Goal: Task Accomplishment & Management: Complete application form

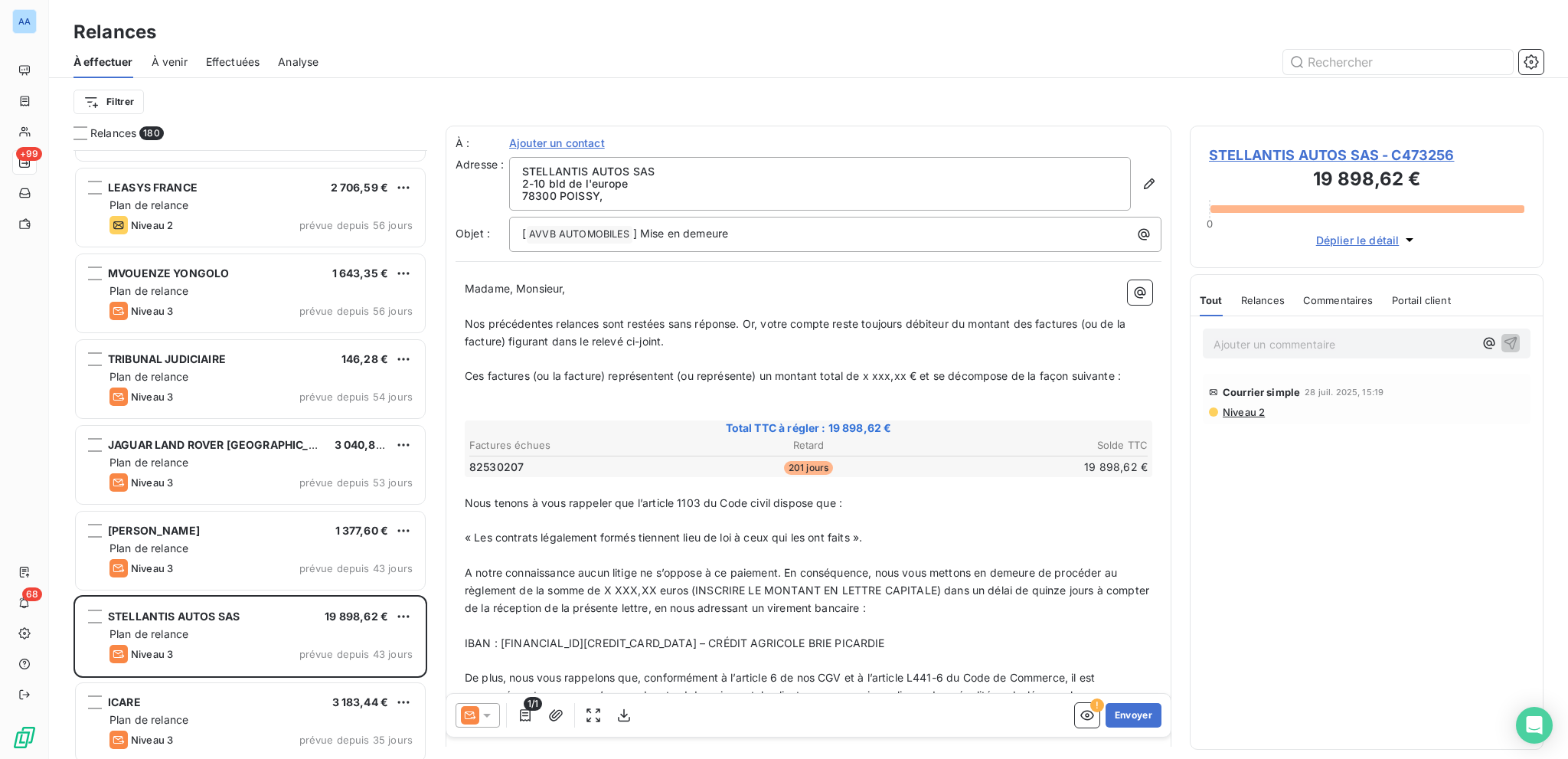
scroll to position [598, 341]
click at [261, 68] on div "À effectuer À venir Effectuées Analyse" at bounding box center [808, 62] width 1519 height 32
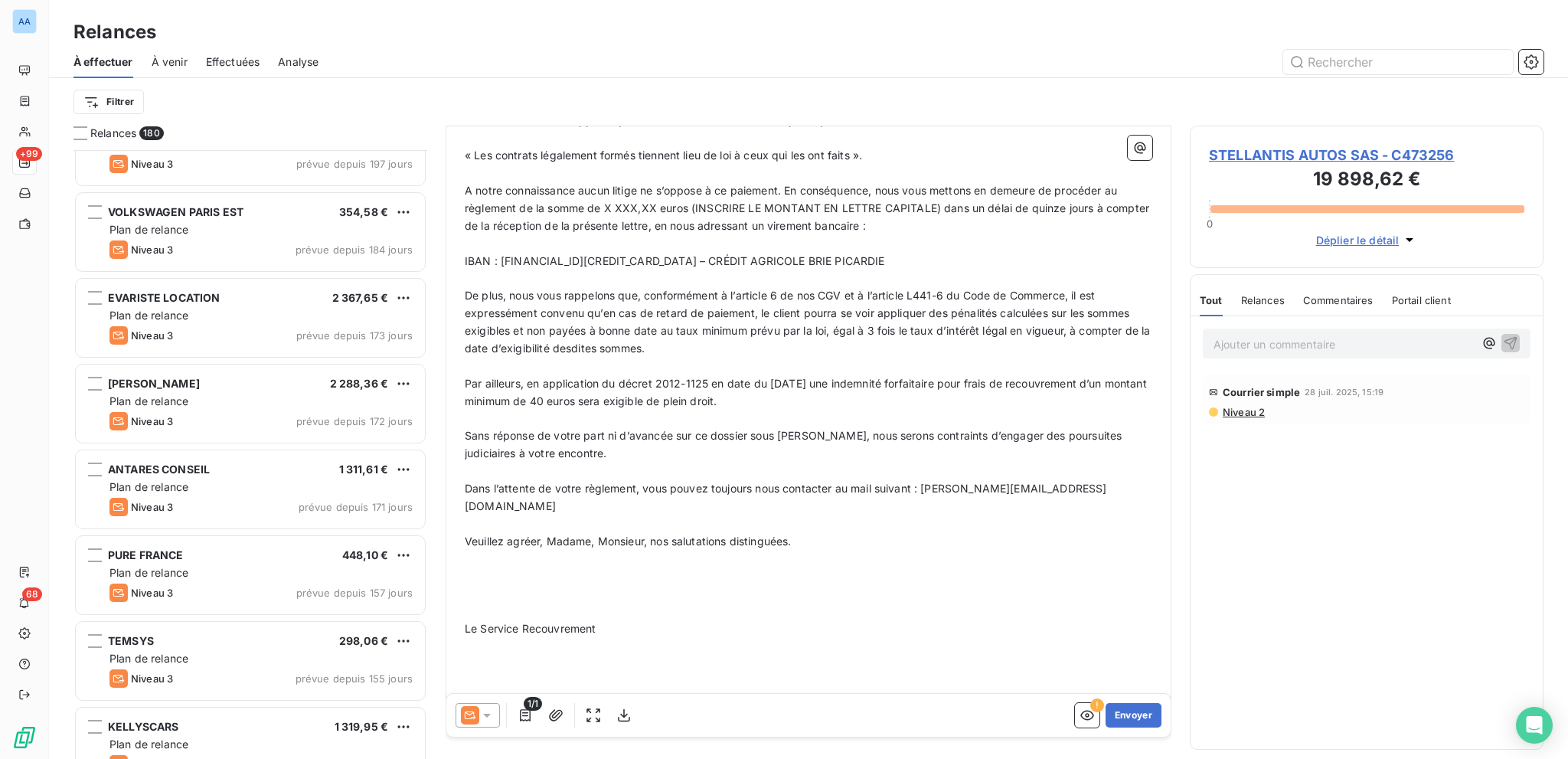
scroll to position [402, 0]
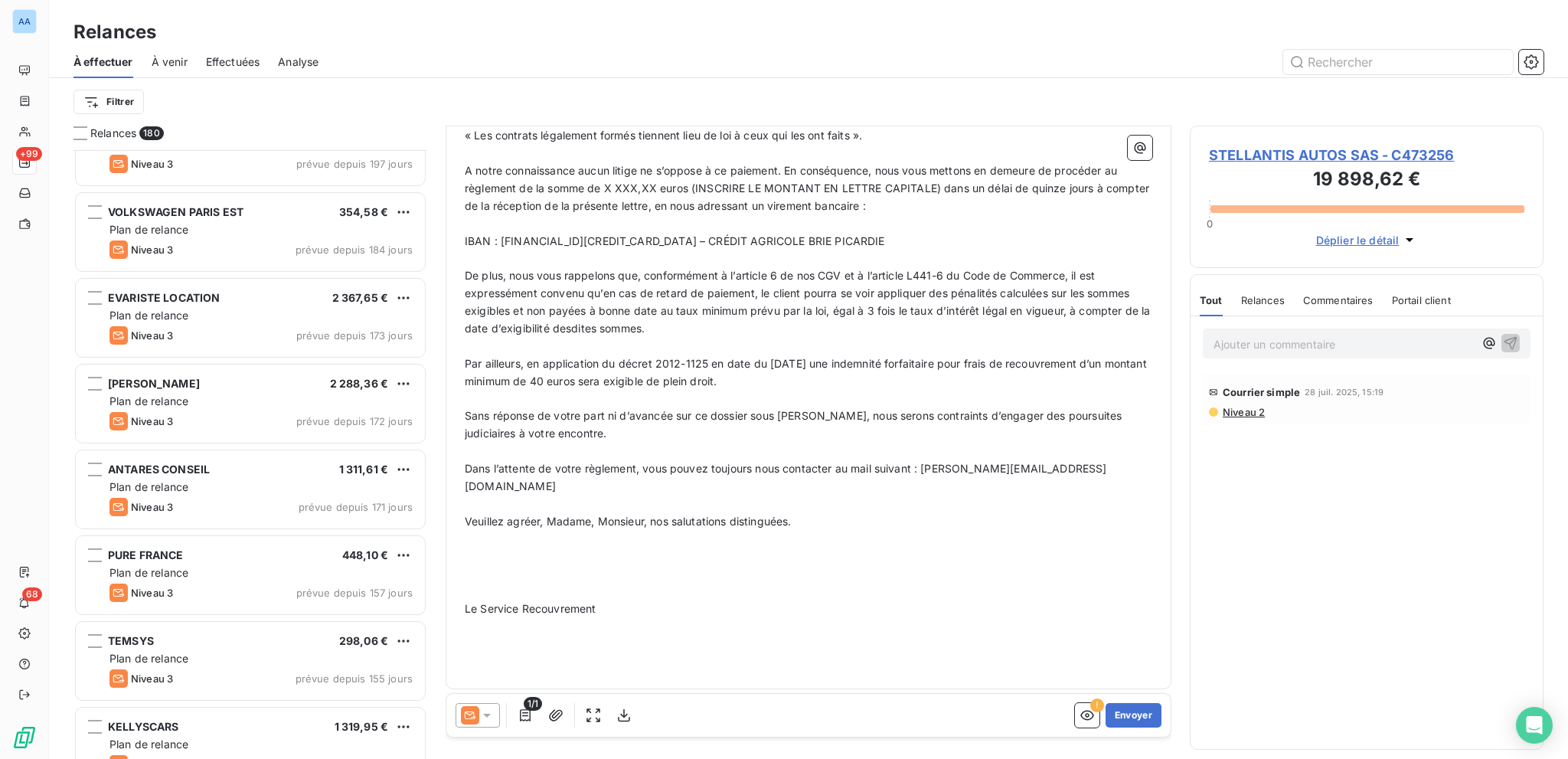
click at [534, 582] on p "﻿" at bounding box center [808, 591] width 688 height 18
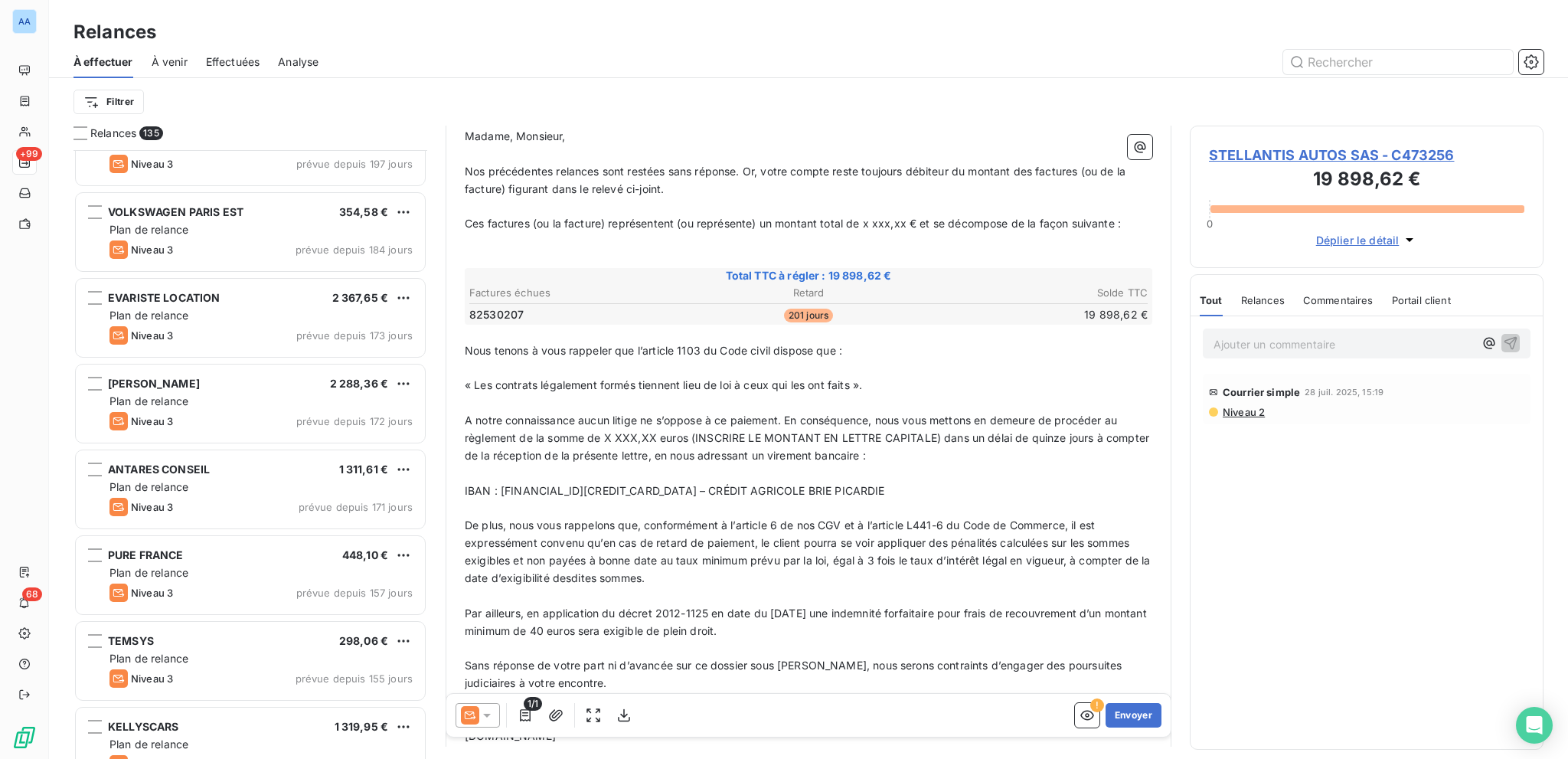
scroll to position [0, 0]
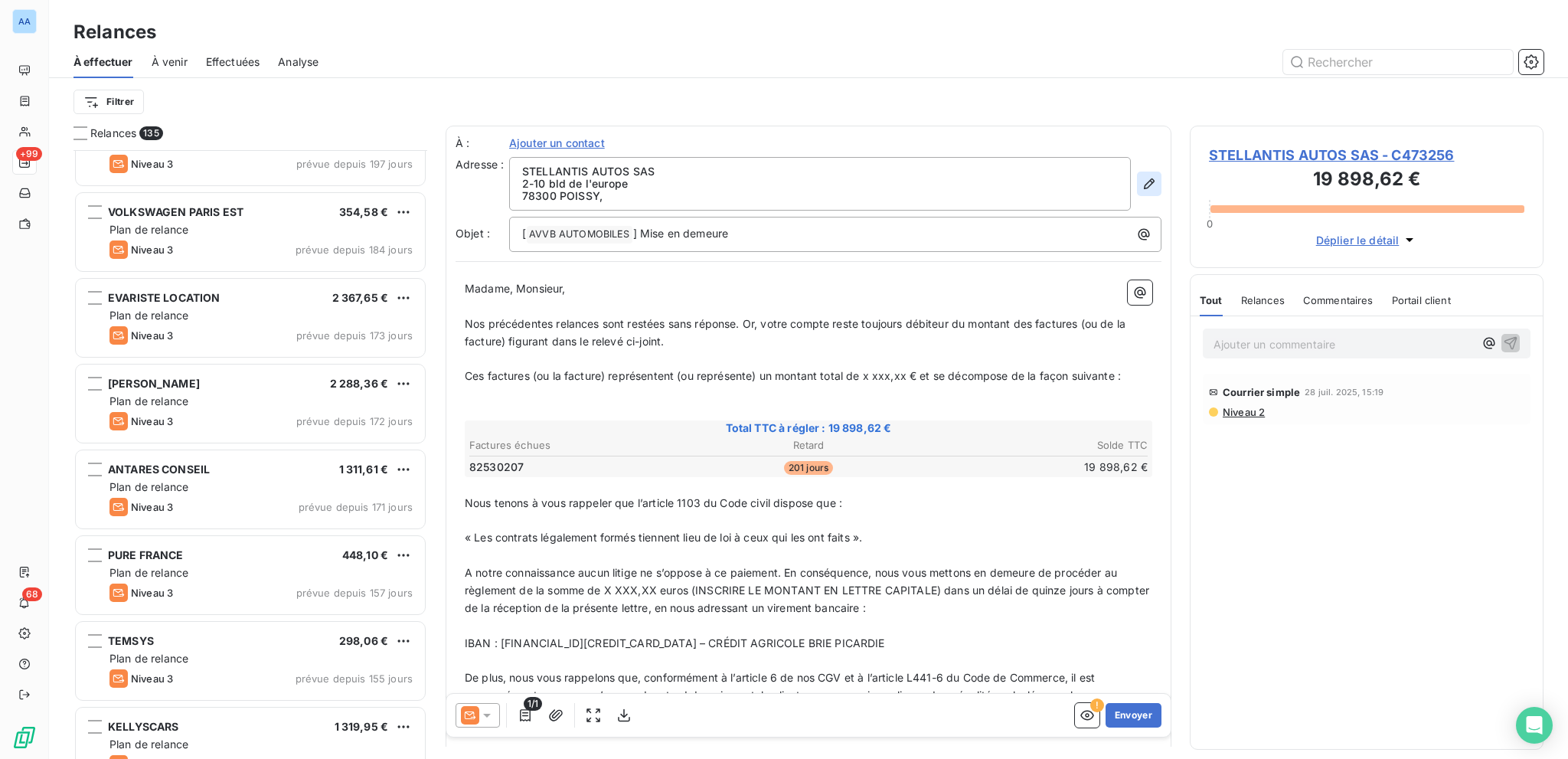
click at [1142, 177] on icon "button" at bounding box center [1149, 183] width 15 height 15
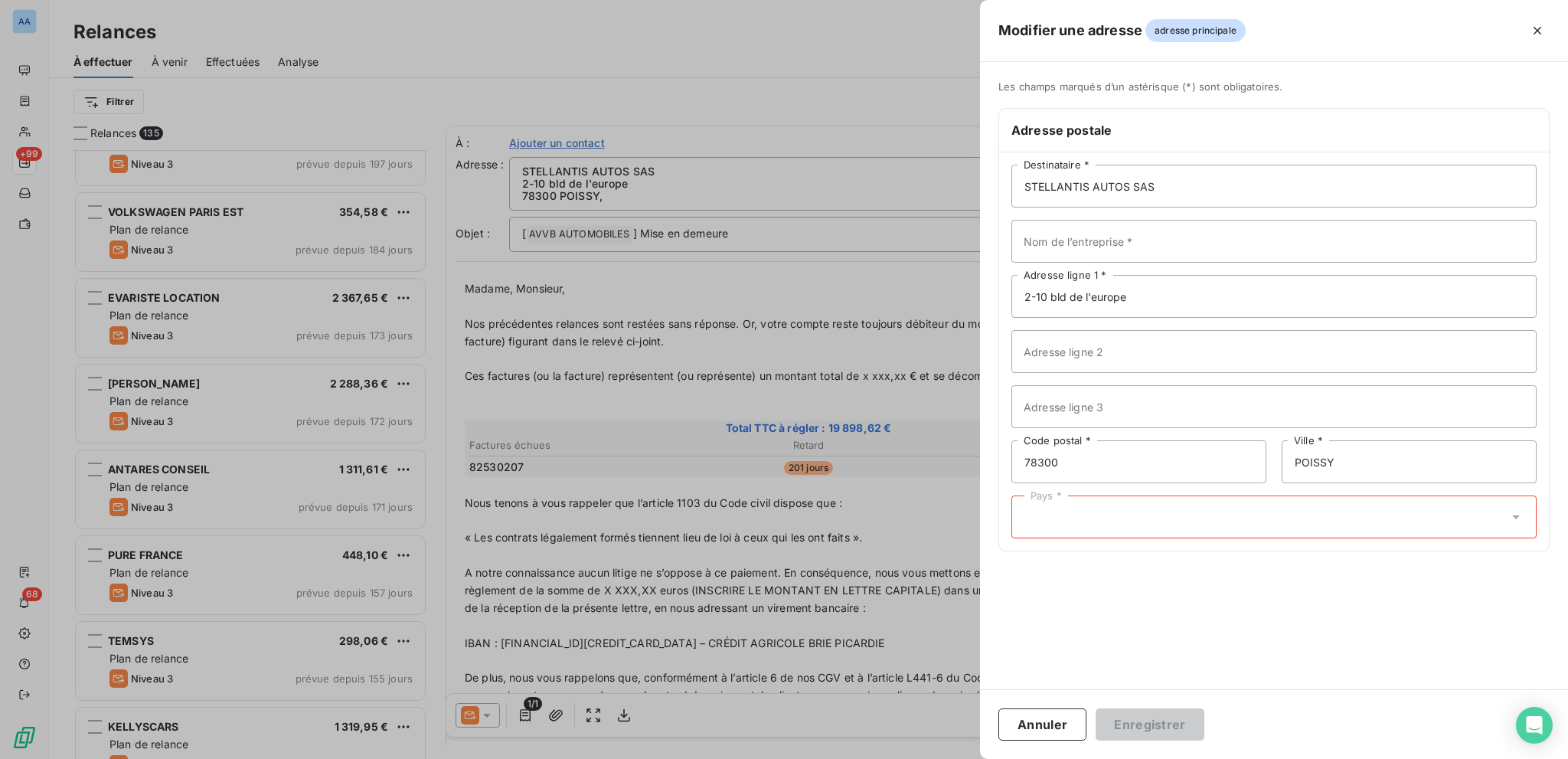
click at [1056, 526] on div "Pays *" at bounding box center [1273, 517] width 525 height 43
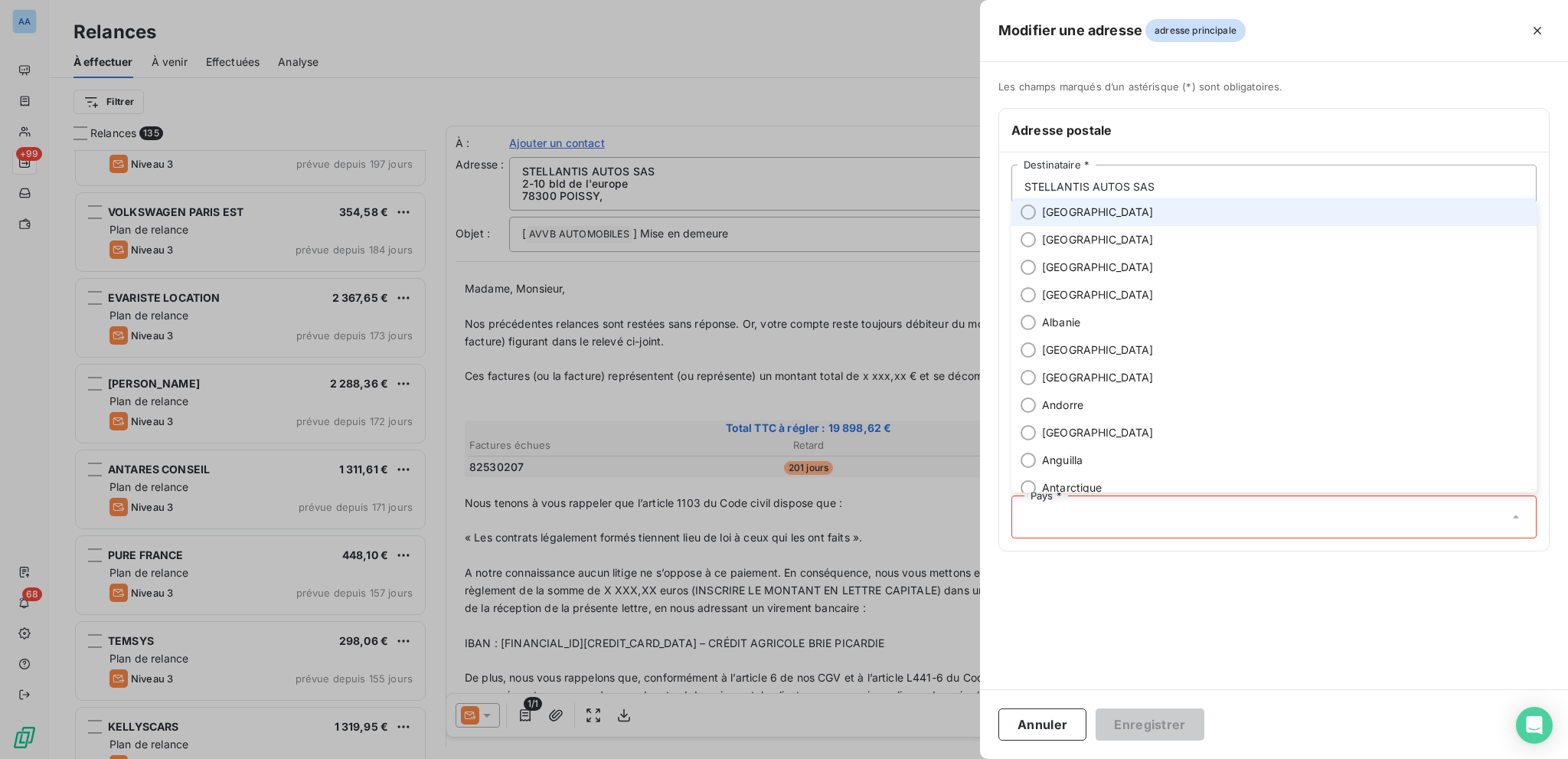
click at [1121, 211] on li "[GEOGRAPHIC_DATA]" at bounding box center [1273, 212] width 525 height 27
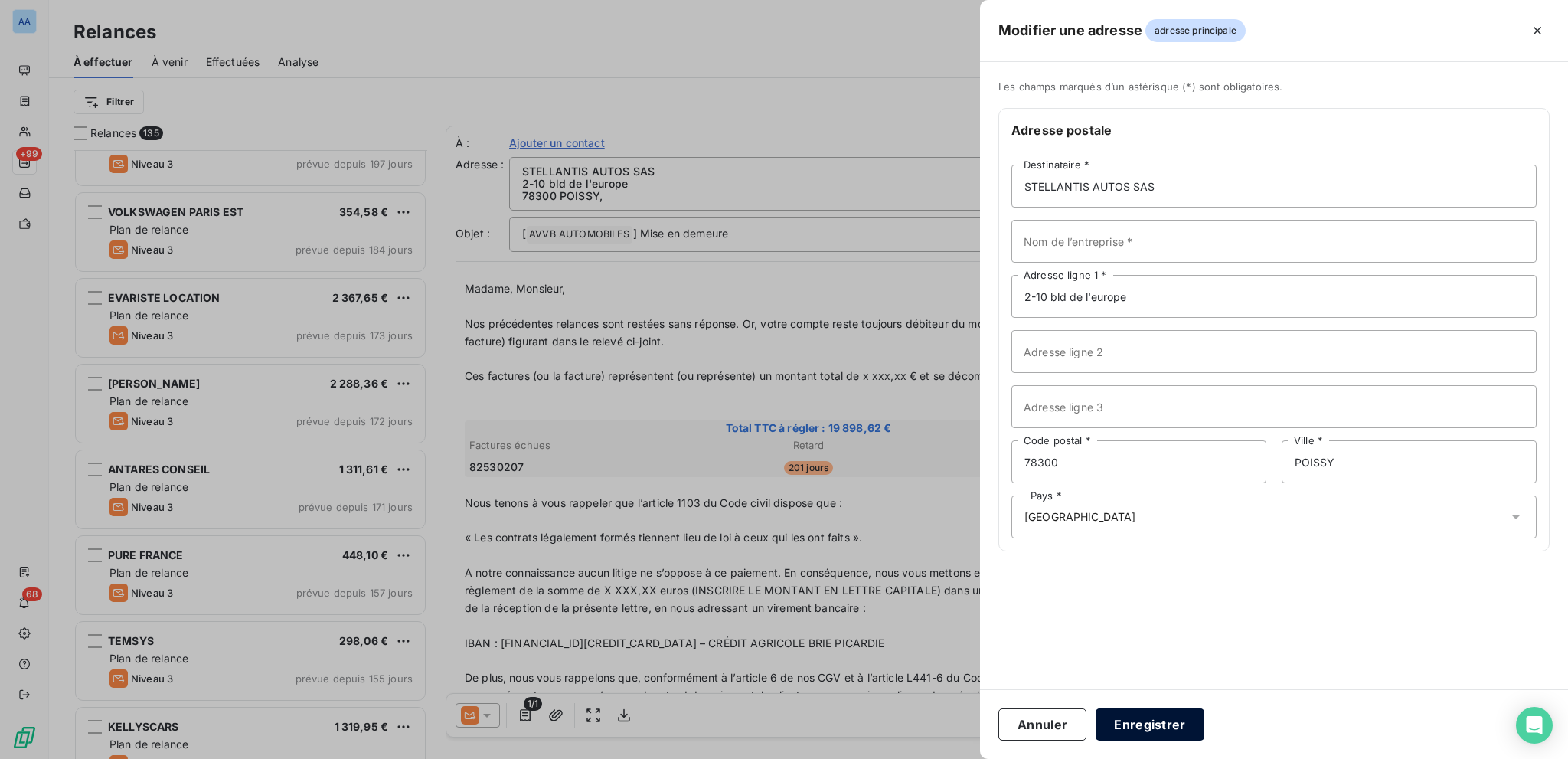
click at [1149, 716] on button "Enregistrer" at bounding box center [1150, 724] width 109 height 32
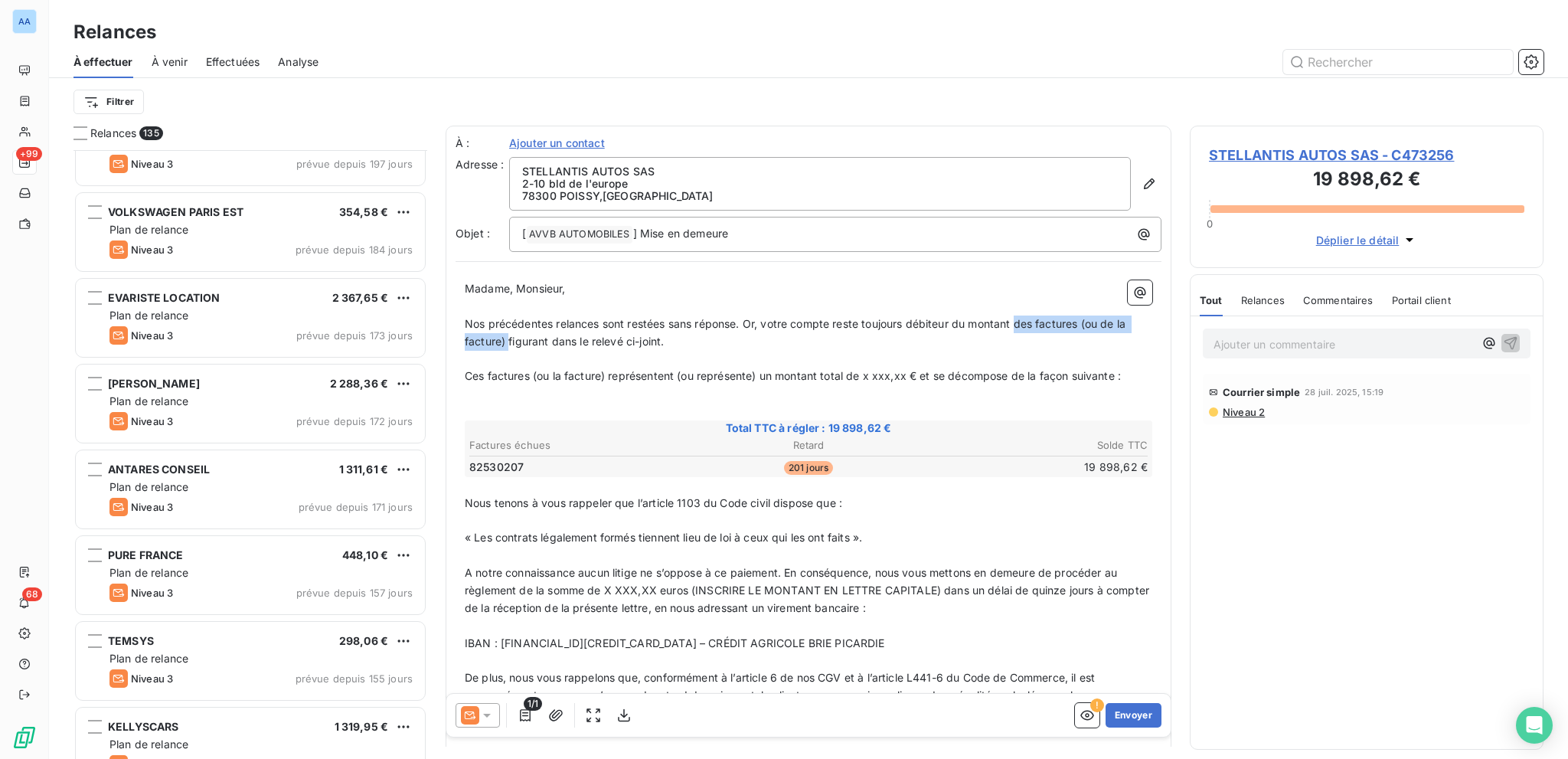
drag, startPoint x: 1020, startPoint y: 316, endPoint x: 506, endPoint y: 335, distance: 514.4
click at [507, 337] on p "Nos précédentes relances sont restées sans réponse. Or, votre compte reste touj…" at bounding box center [808, 333] width 688 height 35
drag, startPoint x: 551, startPoint y: 422, endPoint x: 488, endPoint y: 380, distance: 75.7
click at [488, 380] on div "Madame, Monsieur, ﻿ Nos précédentes relances sont restées sans réponse. Or, vot…" at bounding box center [808, 676] width 688 height 792
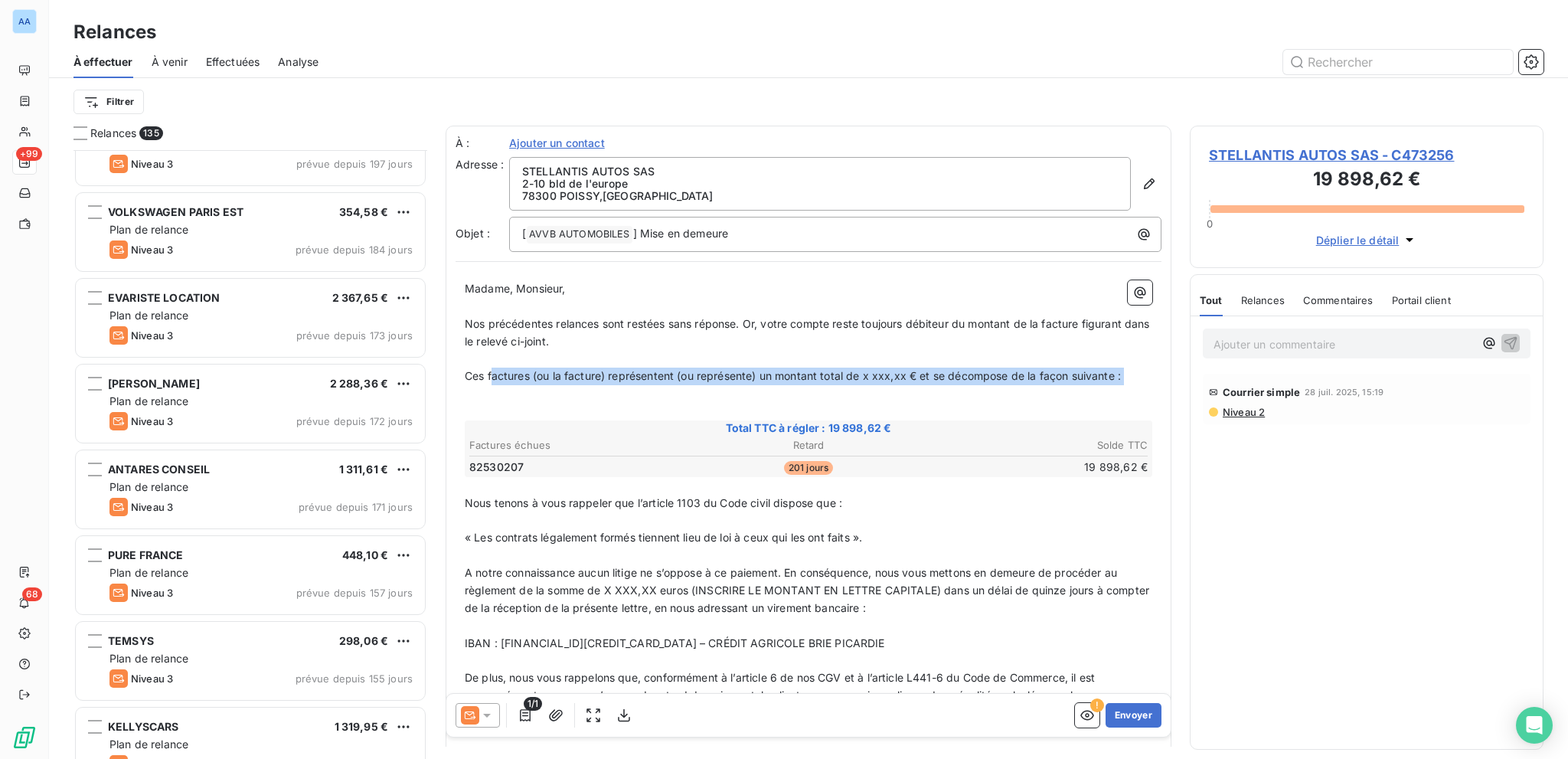
drag, startPoint x: 500, startPoint y: 396, endPoint x: 496, endPoint y: 376, distance: 20.4
click at [494, 373] on div "Madame, Monsieur, ﻿ Nos précédentes relances sont restées sans réponse. Or, vot…" at bounding box center [808, 676] width 688 height 792
click at [529, 397] on p "﻿" at bounding box center [808, 394] width 688 height 18
click at [625, 374] on span "Ces factures (ou la facture) représentent (ou représente) un montant total de x…" at bounding box center [792, 375] width 656 height 13
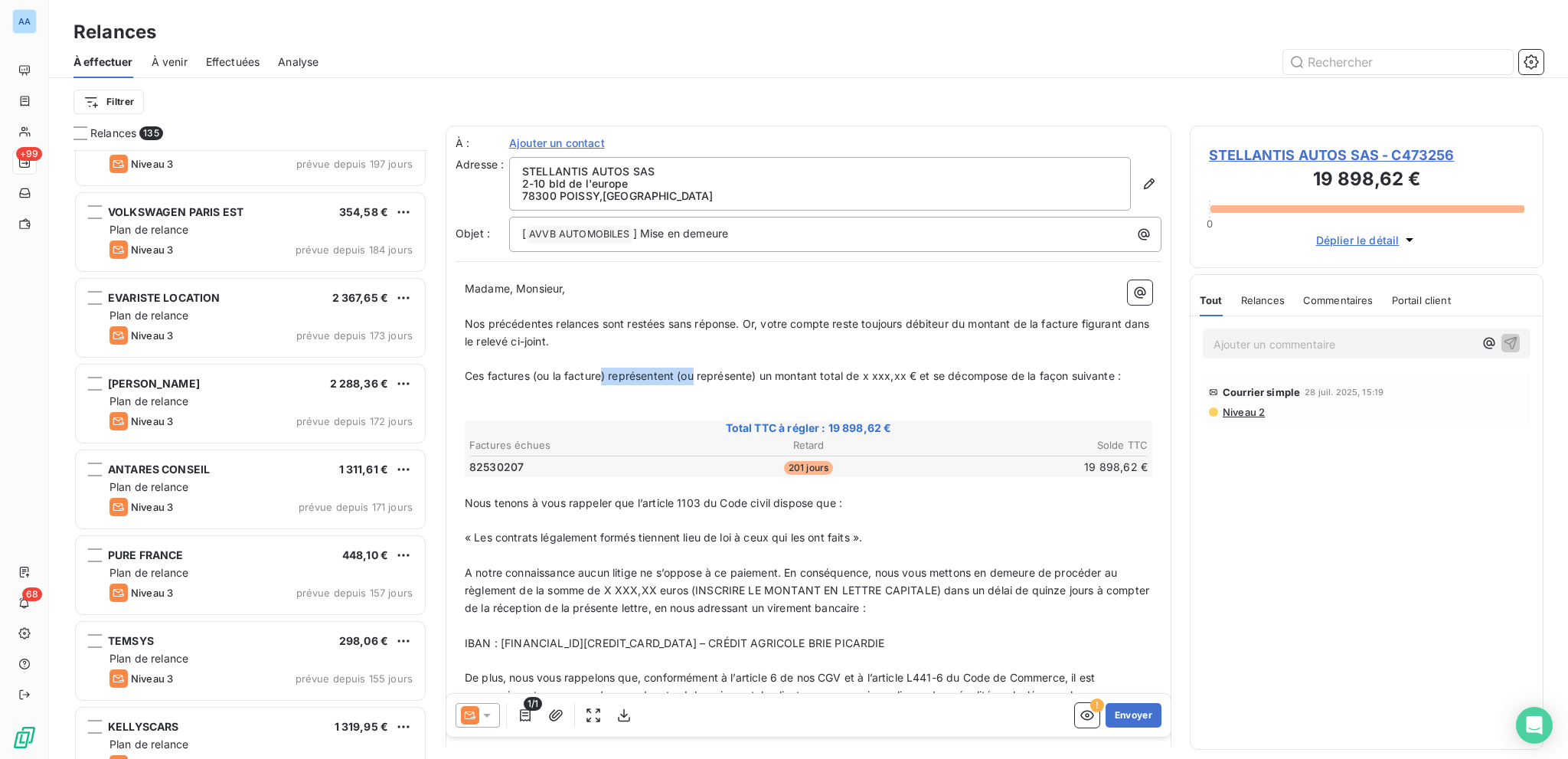
drag, startPoint x: 695, startPoint y: 376, endPoint x: 604, endPoint y: 373, distance: 91.0
click at [604, 373] on span "Ces factures (ou la facture) représentent (ou représente) un montant total de x…" at bounding box center [792, 375] width 656 height 13
drag, startPoint x: 561, startPoint y: 373, endPoint x: 467, endPoint y: 373, distance: 94.0
click at [467, 373] on span "Ces factures (ou la facture représente) un montant total de x xxx,xx € et se dé…" at bounding box center [746, 375] width 564 height 13
click at [579, 379] on span "La facture représente) un montant total de x xxx,xx € et se décompose de la faç…" at bounding box center [705, 375] width 481 height 13
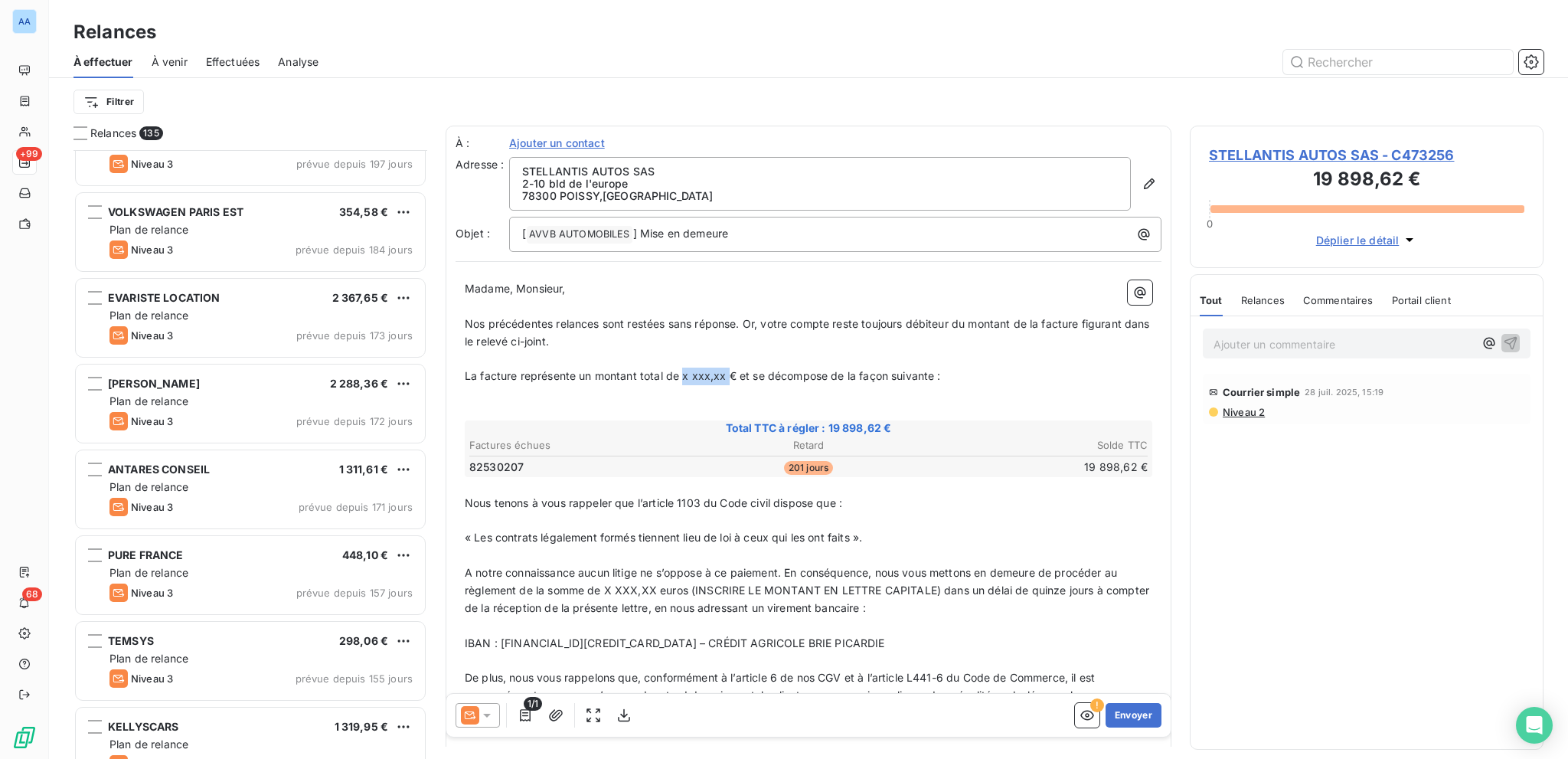
drag, startPoint x: 705, startPoint y: 381, endPoint x: 726, endPoint y: 371, distance: 23.3
click at [726, 371] on span "La facture représente un montant total de x xxx,xx € et se décompose de la faço…" at bounding box center [702, 375] width 476 height 13
click at [733, 415] on p "﻿" at bounding box center [808, 411] width 688 height 18
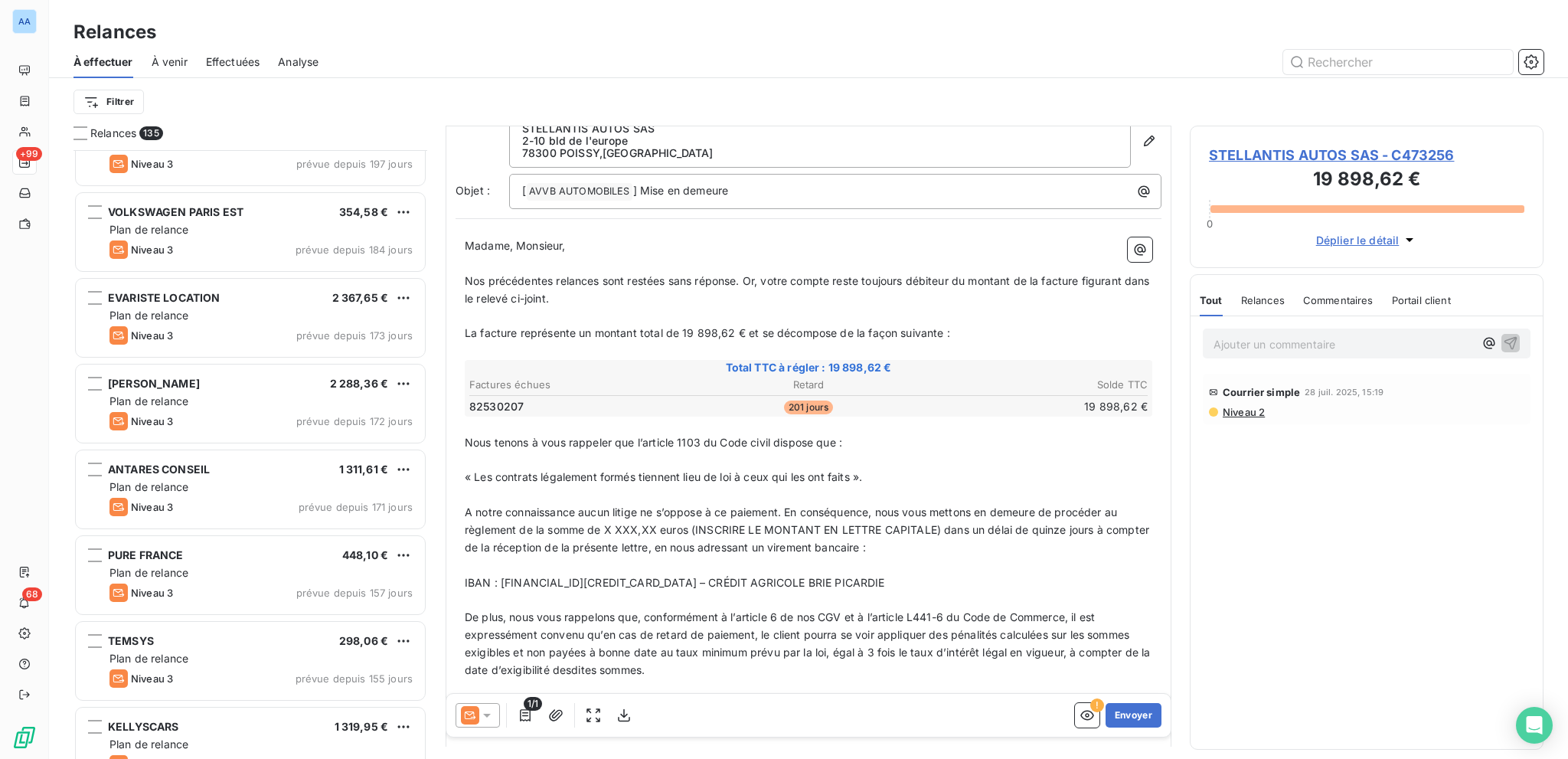
scroll to position [78, 0]
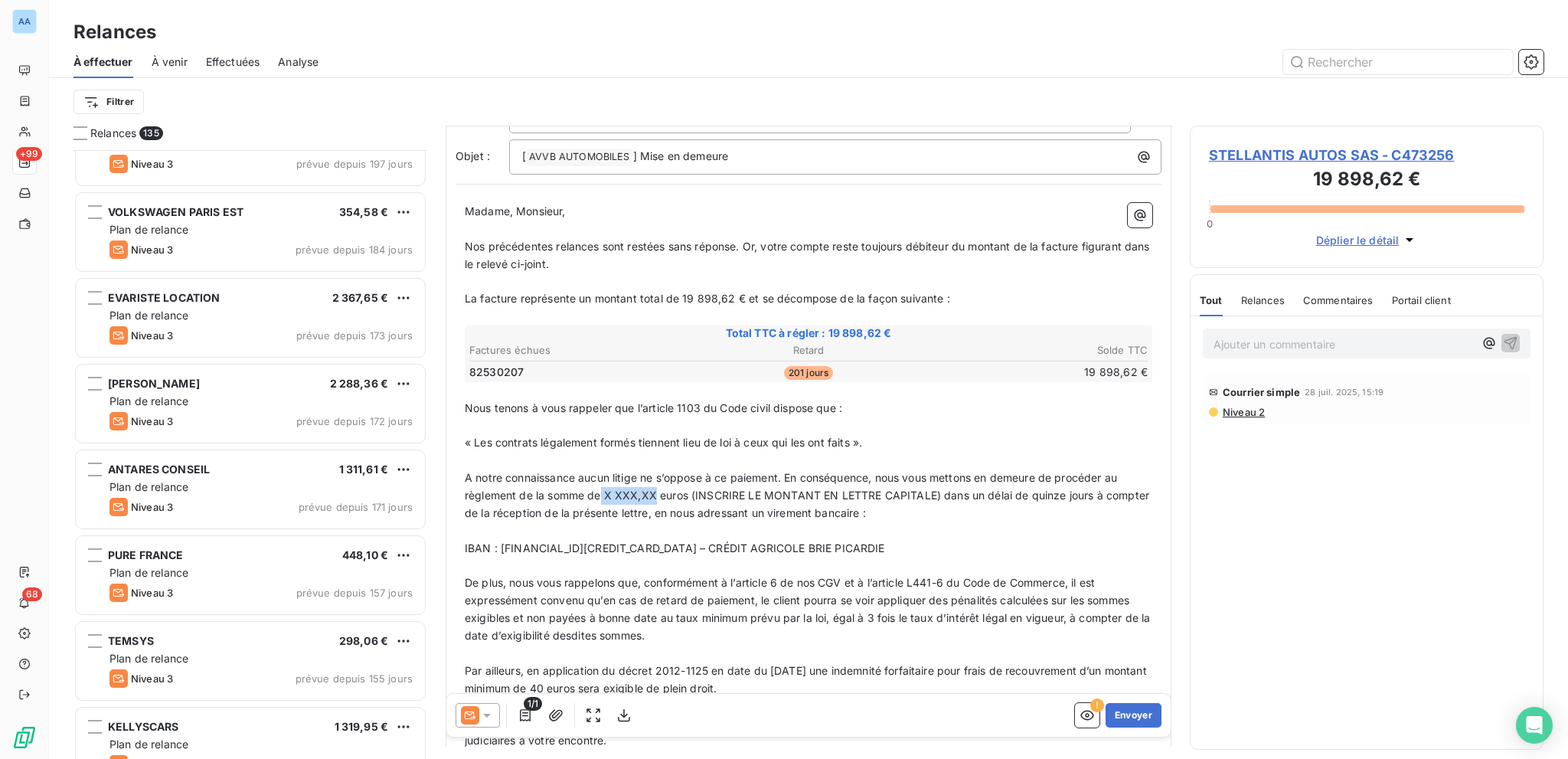
drag, startPoint x: 604, startPoint y: 489, endPoint x: 655, endPoint y: 496, distance: 51.5
click at [655, 496] on span "A notre connaissance aucun litige ne s’oppose à ce paiement. En conséquence, no…" at bounding box center [808, 495] width 688 height 48
drag, startPoint x: 694, startPoint y: 496, endPoint x: 936, endPoint y: 487, distance: 242.2
click at [936, 487] on span "A notre connaissance aucun litige ne s’oppose à ce paiement. En conséquence, no…" at bounding box center [808, 495] width 688 height 48
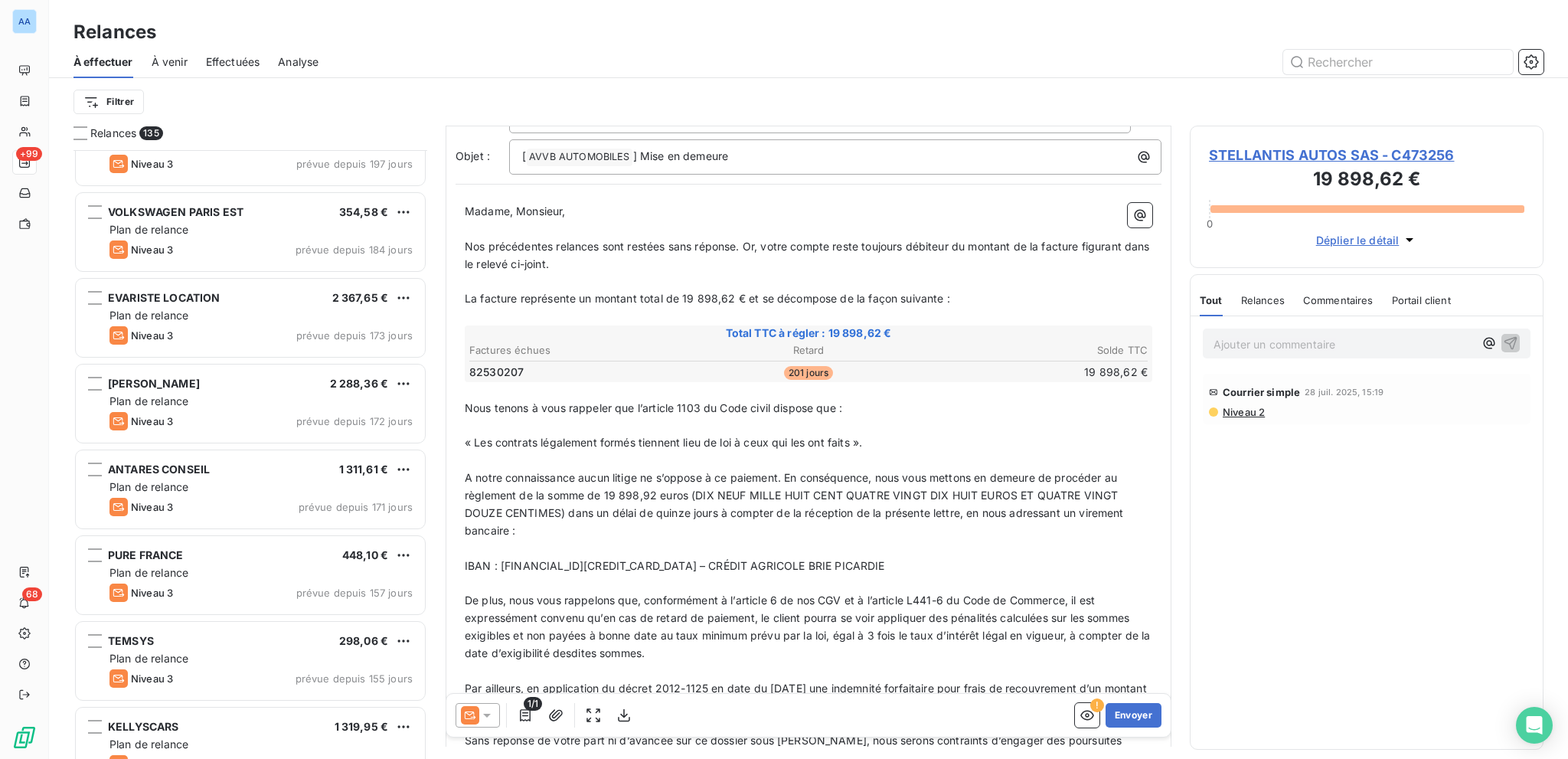
click at [747, 481] on span "A notre connaissance aucun litige ne s’oppose à ce paiement. En conséquence, no…" at bounding box center [795, 504] width 662 height 66
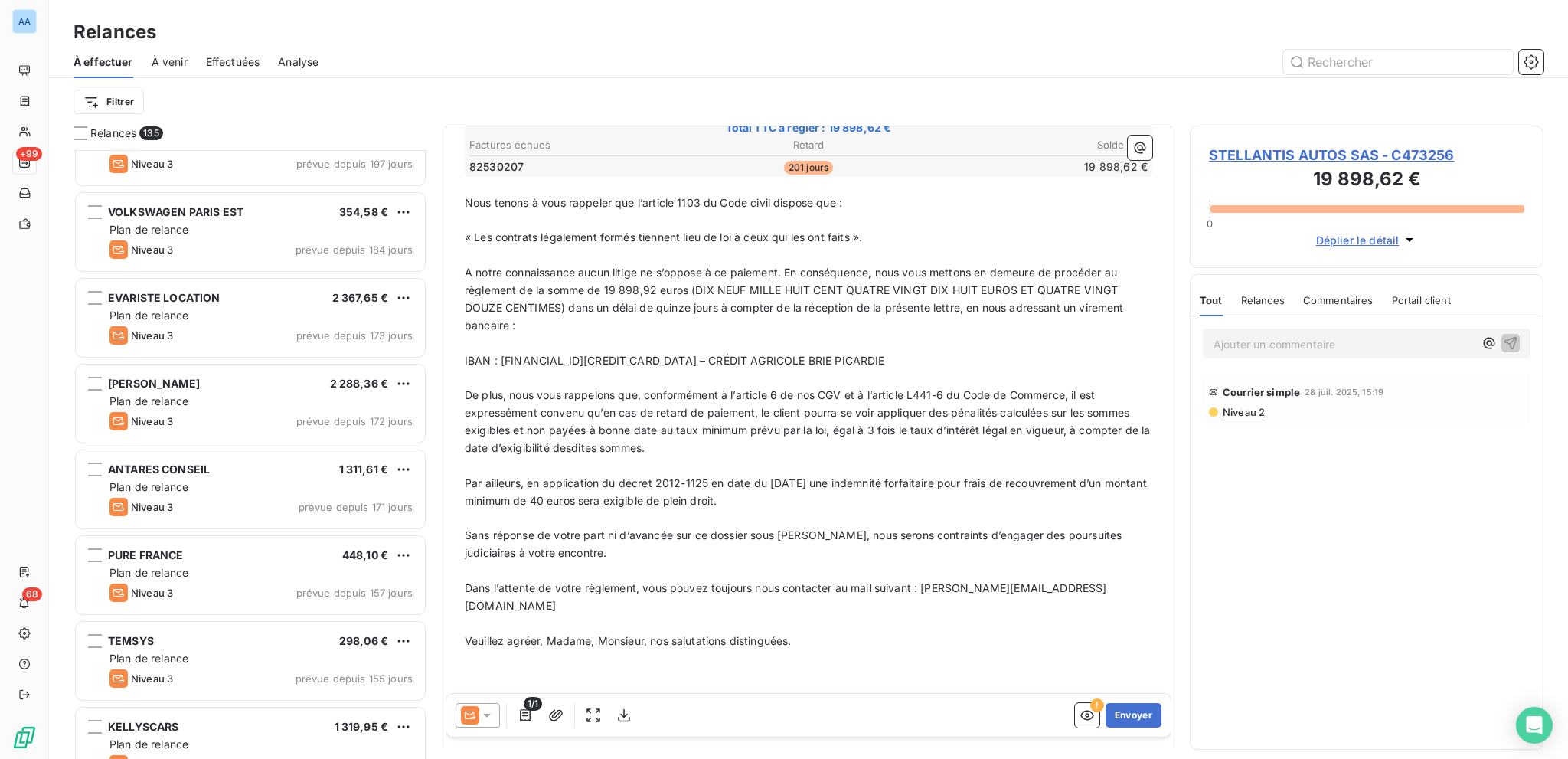
scroll to position [308, 0]
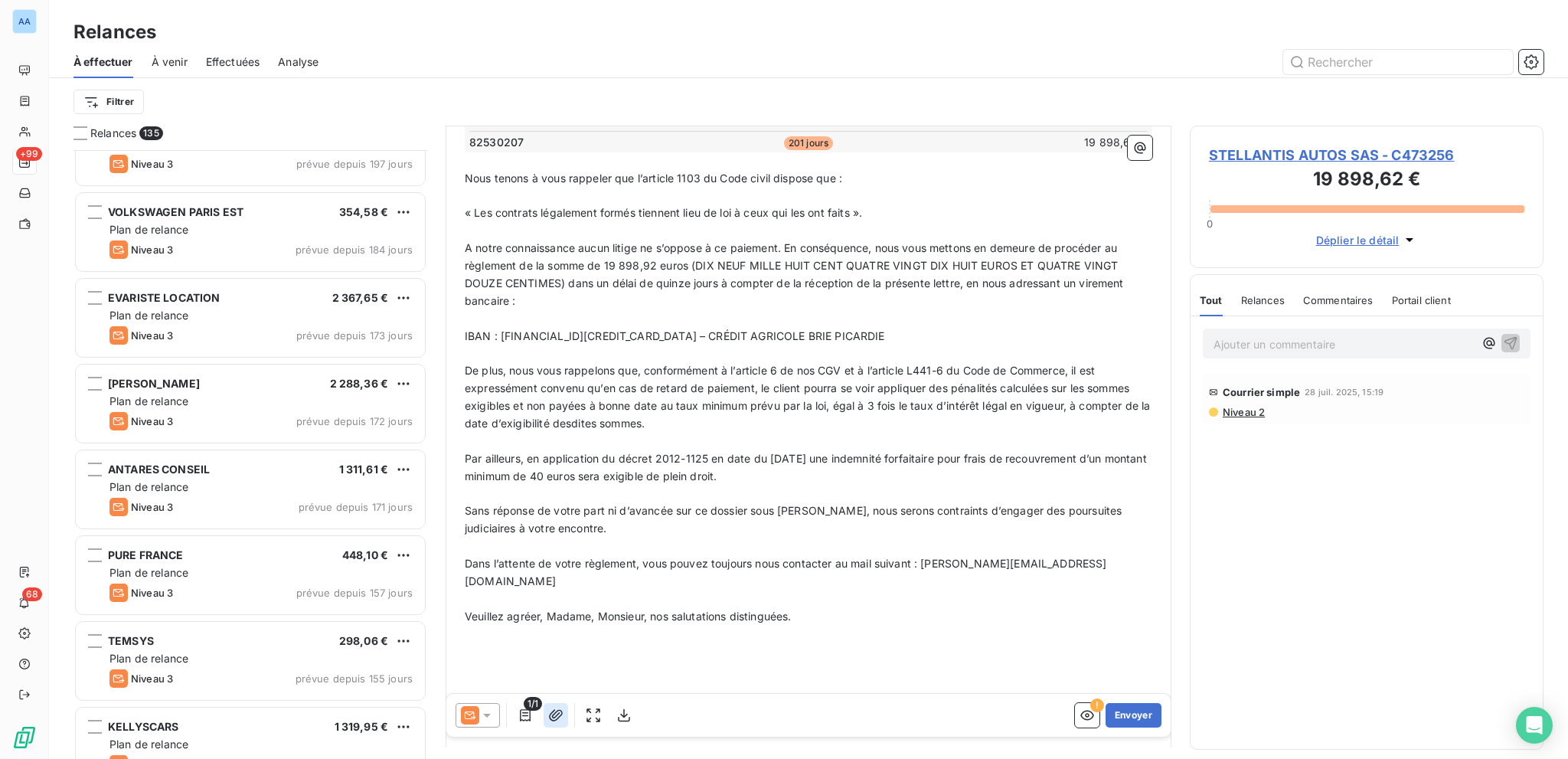
click at [556, 710] on icon "button" at bounding box center [556, 715] width 15 height 15
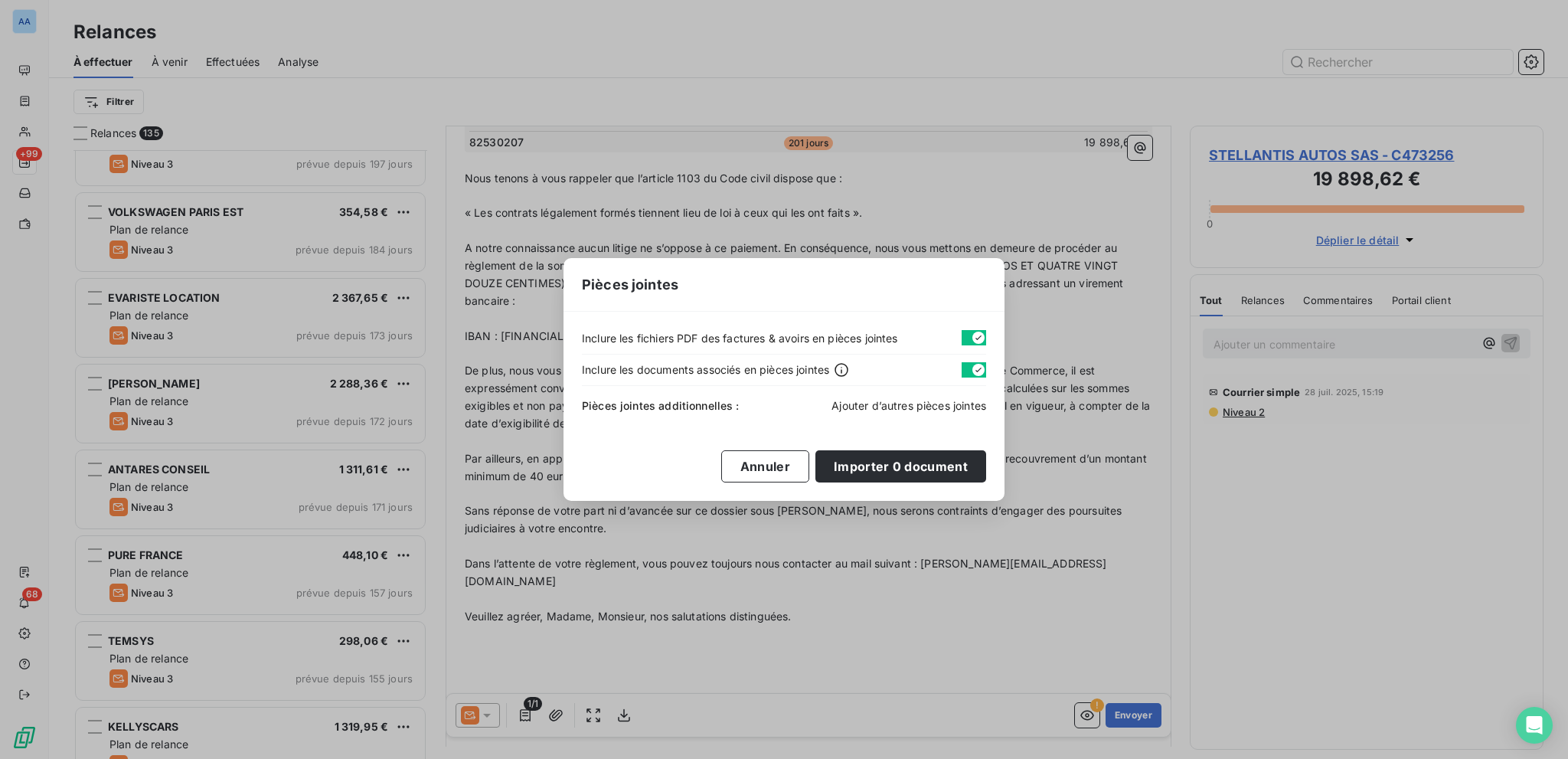
click at [898, 405] on span "Ajouter d’autres pièces jointes" at bounding box center [909, 405] width 155 height 13
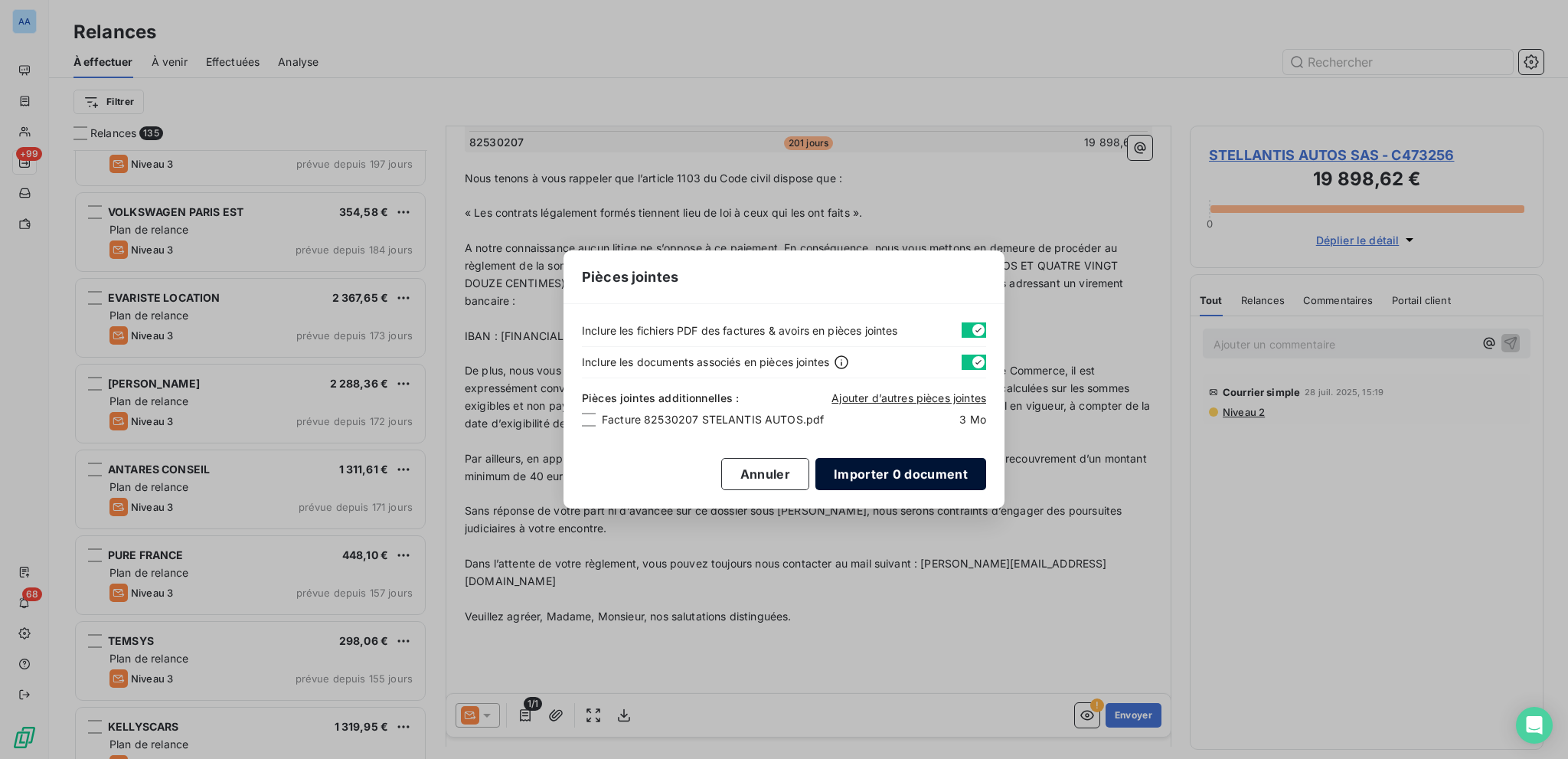
click at [903, 468] on button "Importer 0 document" at bounding box center [901, 474] width 171 height 32
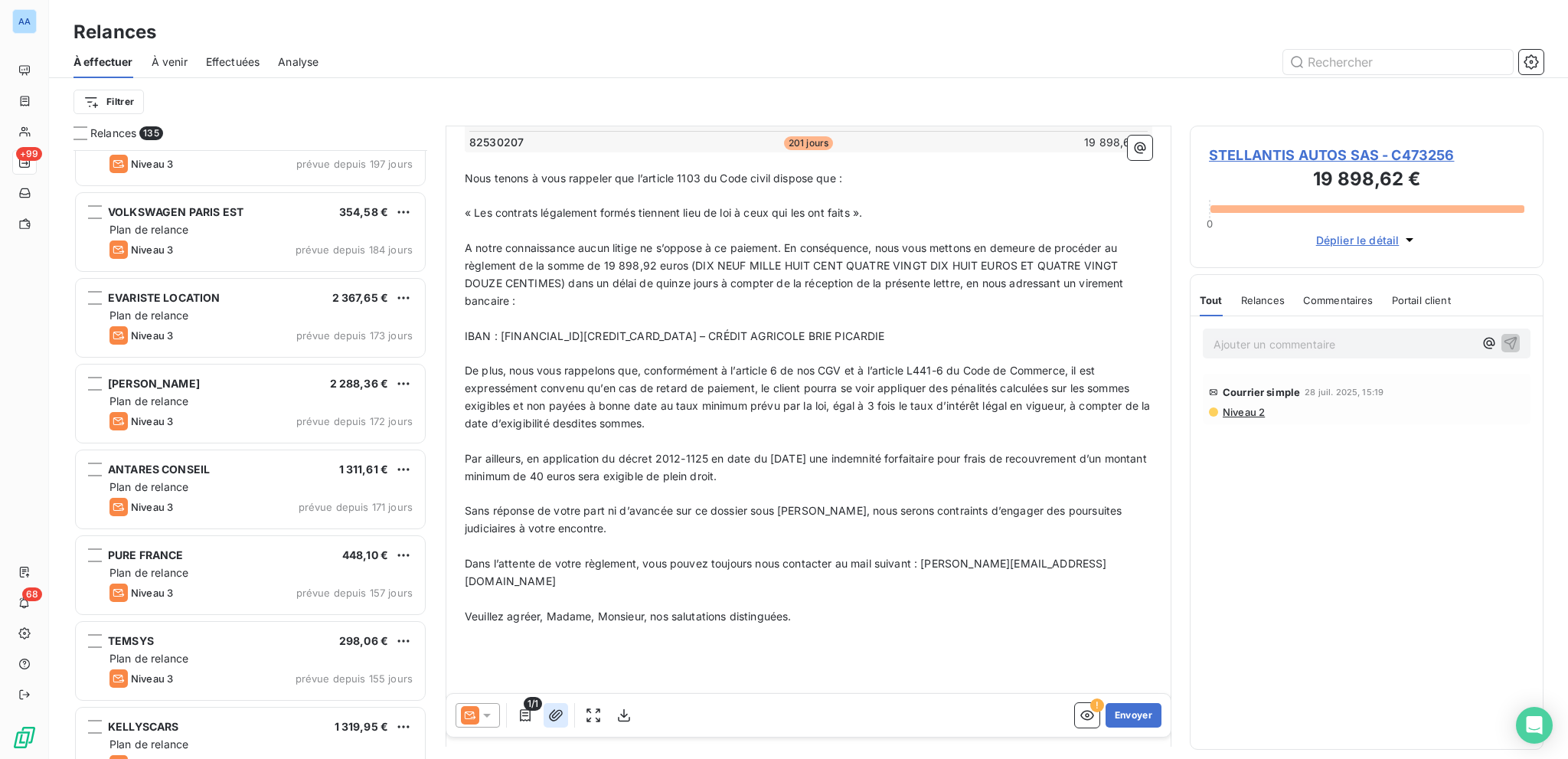
click at [555, 717] on icon "button" at bounding box center [556, 715] width 14 height 12
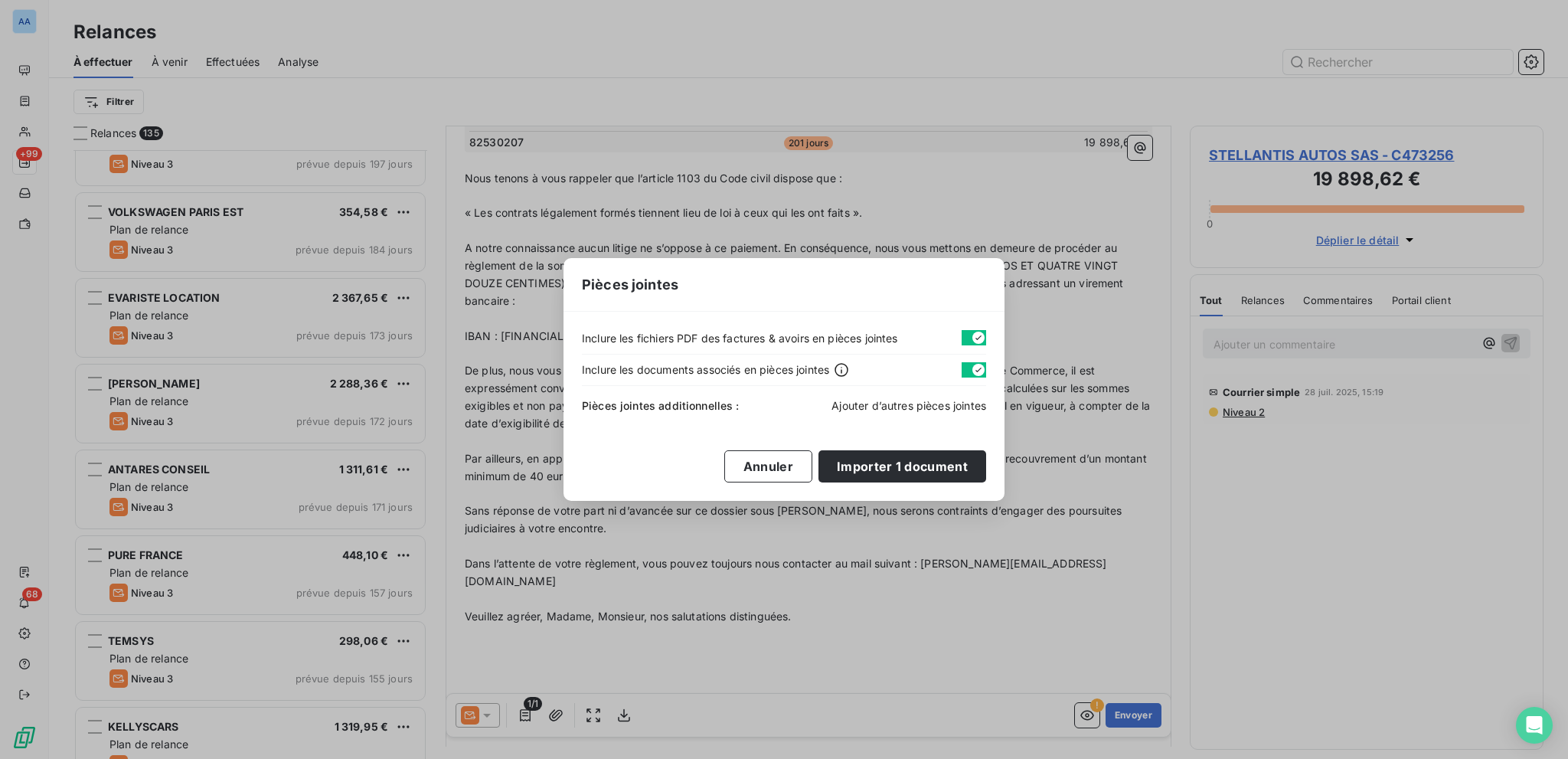
click at [839, 410] on span "Ajouter d’autres pièces jointes" at bounding box center [909, 405] width 155 height 13
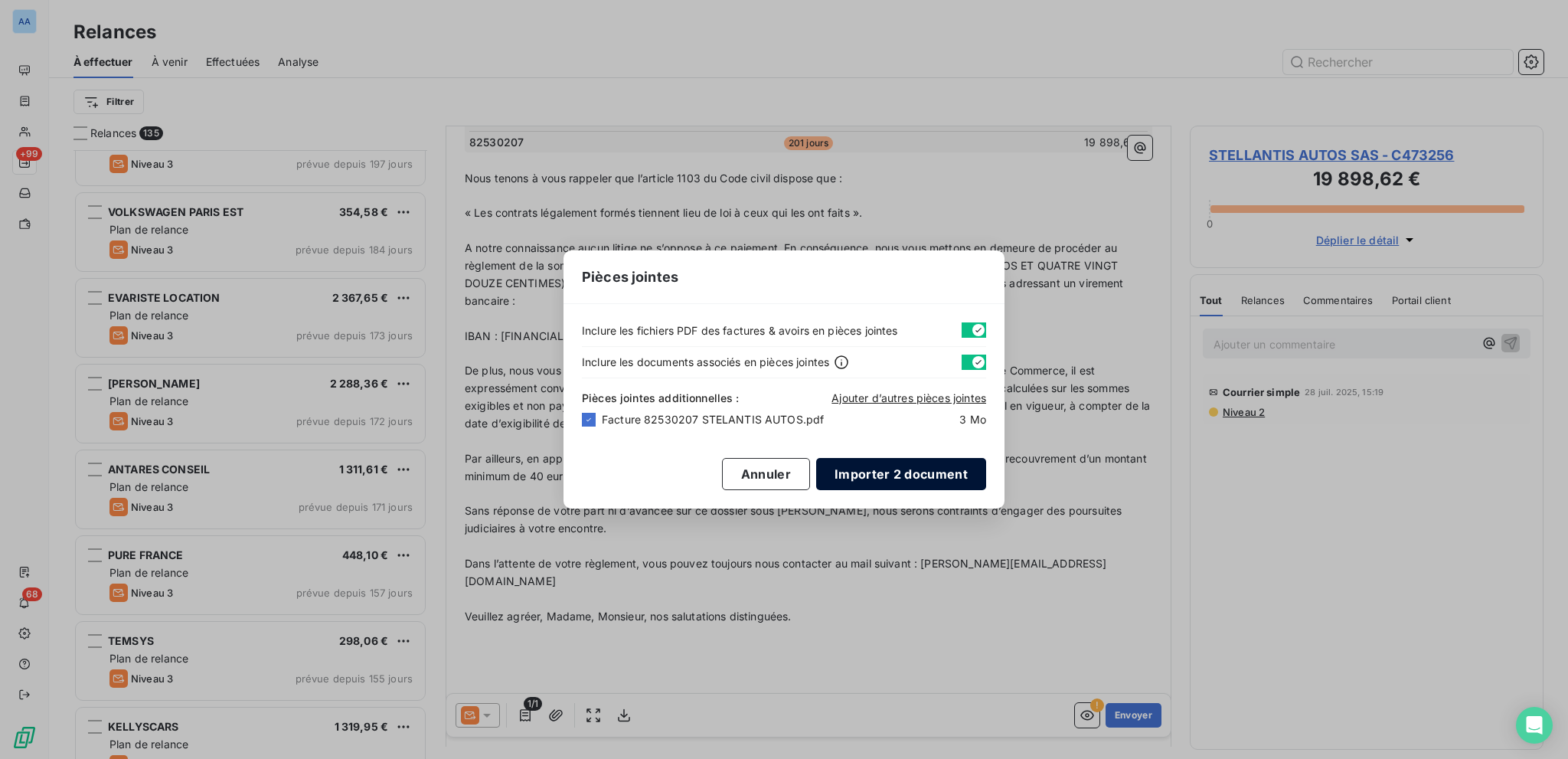
click at [953, 475] on button "Importer 2 document" at bounding box center [901, 474] width 170 height 32
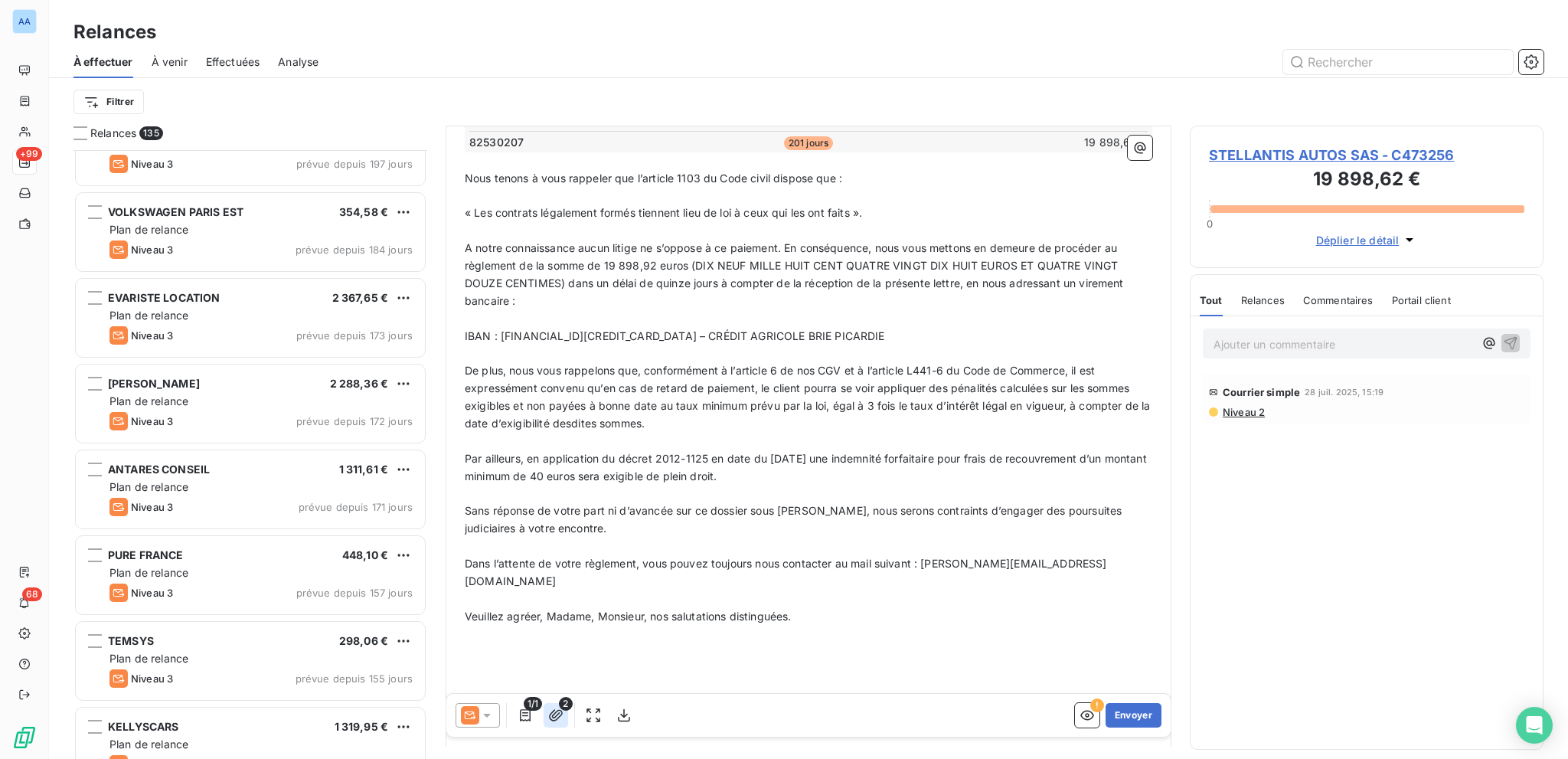
click at [558, 713] on icon "button" at bounding box center [556, 715] width 14 height 12
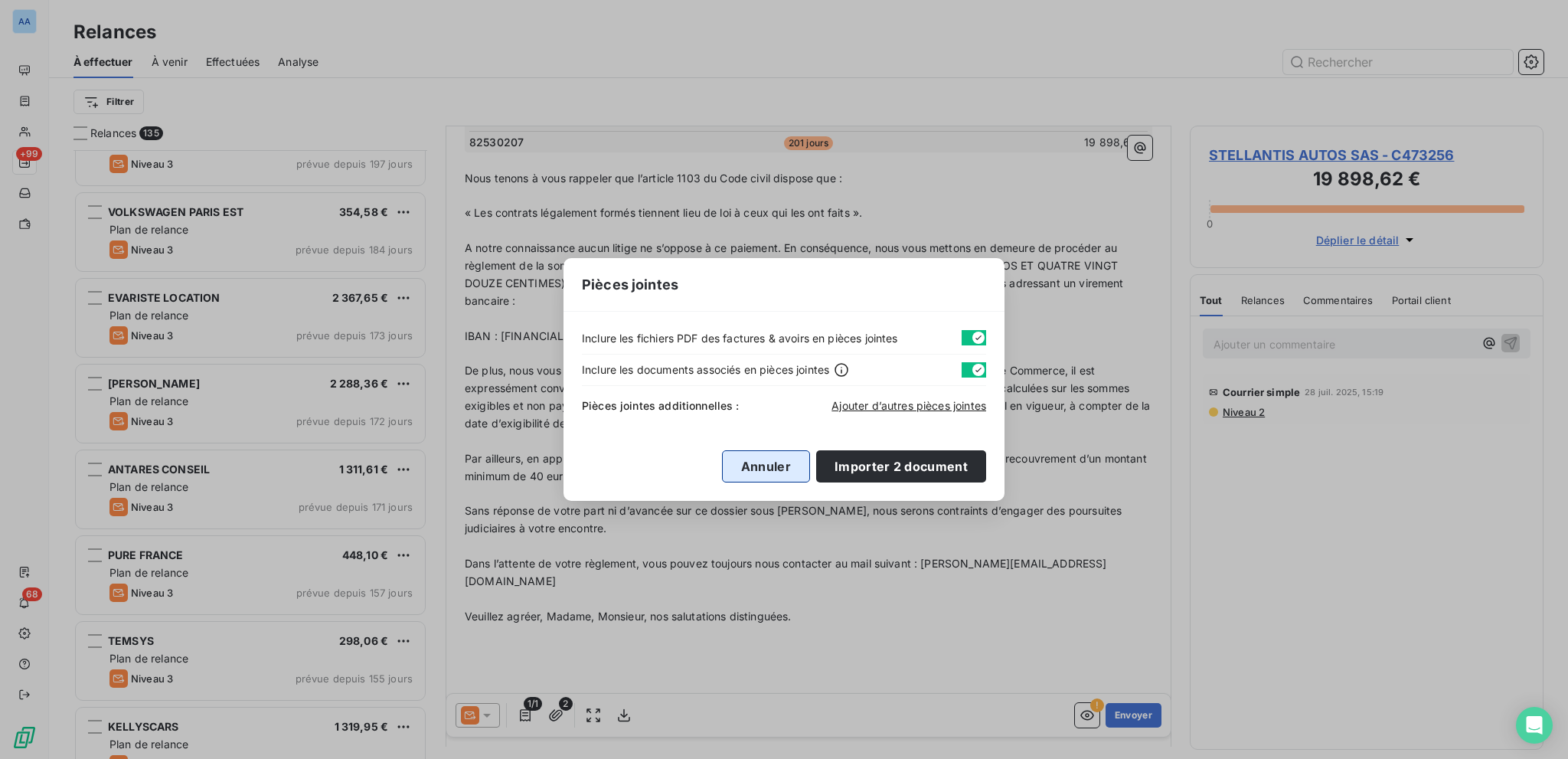
click at [799, 463] on button "Annuler" at bounding box center [767, 466] width 88 height 32
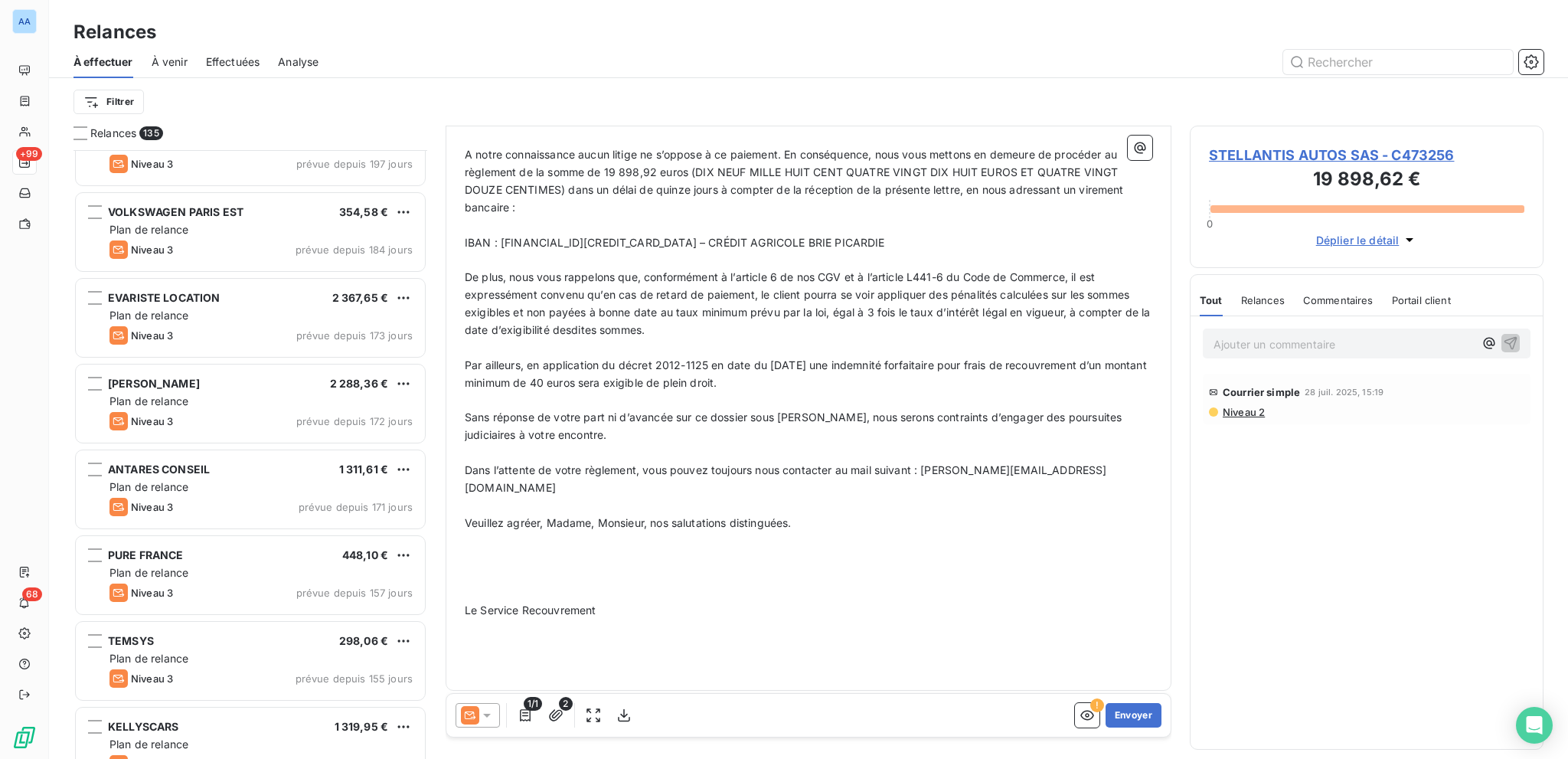
scroll to position [402, 0]
click at [517, 602] on span "Le Service Recouvrement" at bounding box center [530, 608] width 131 height 13
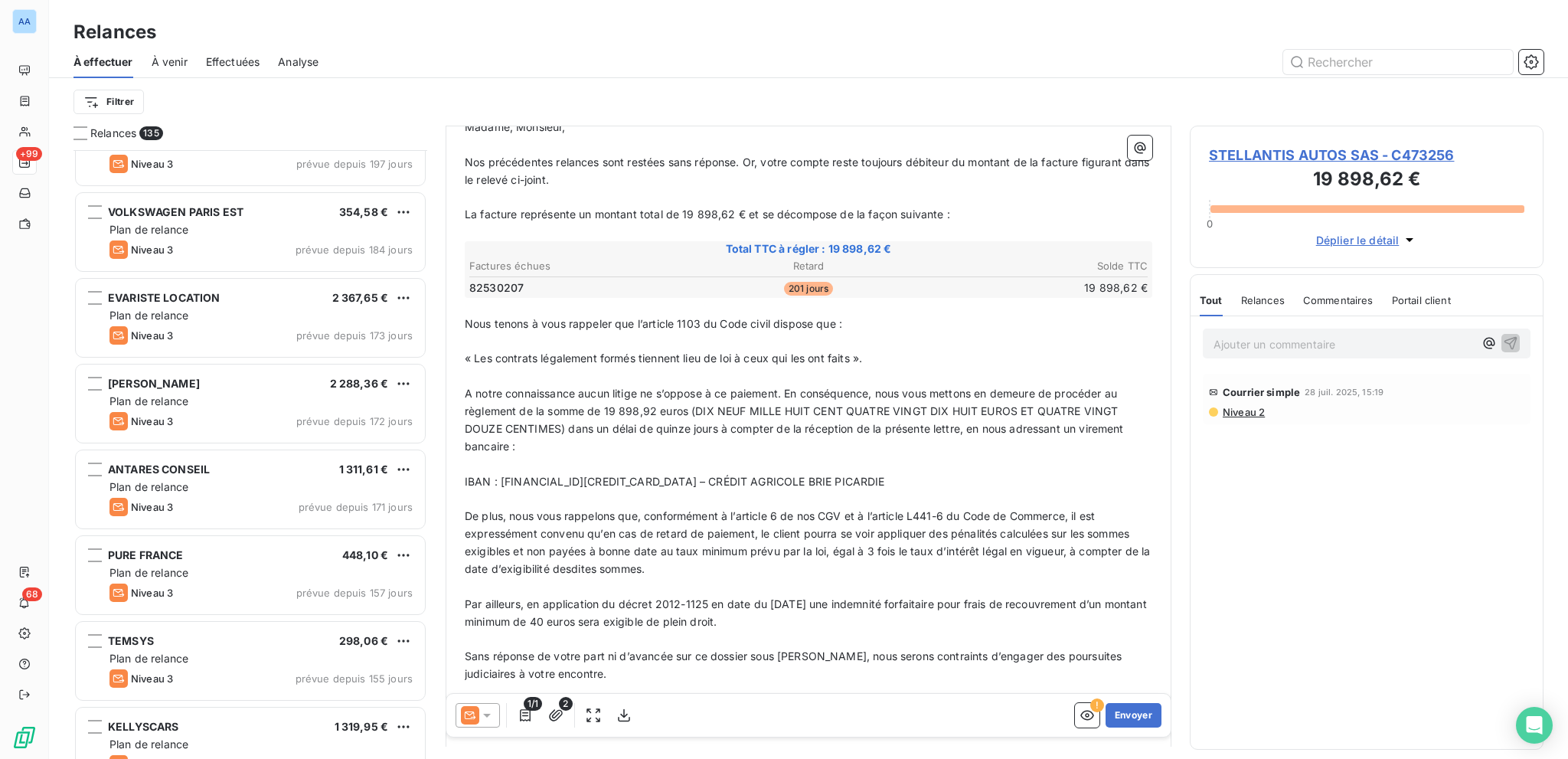
scroll to position [0, 0]
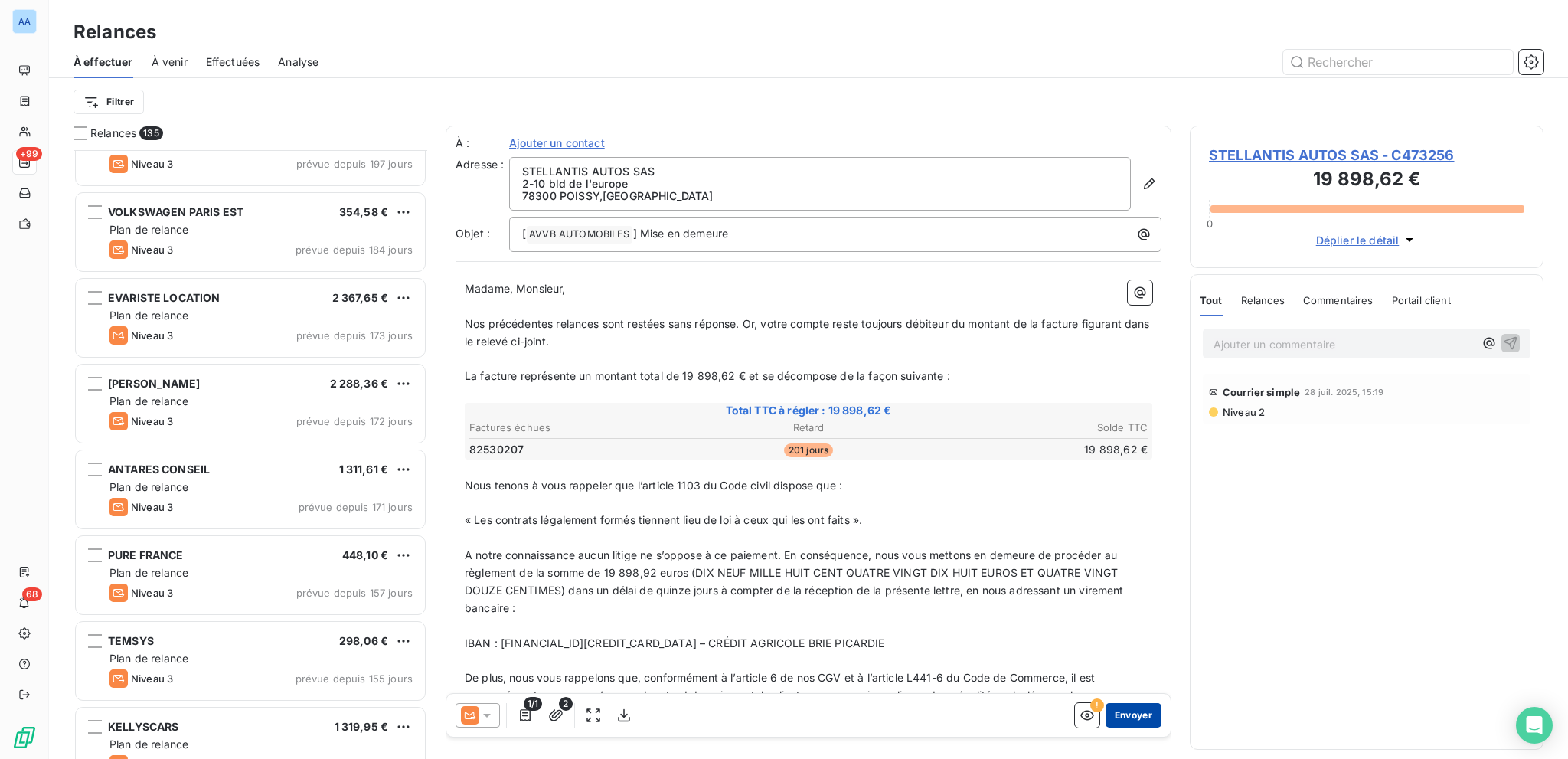
click at [1127, 713] on button "Envoyer" at bounding box center [1133, 715] width 56 height 25
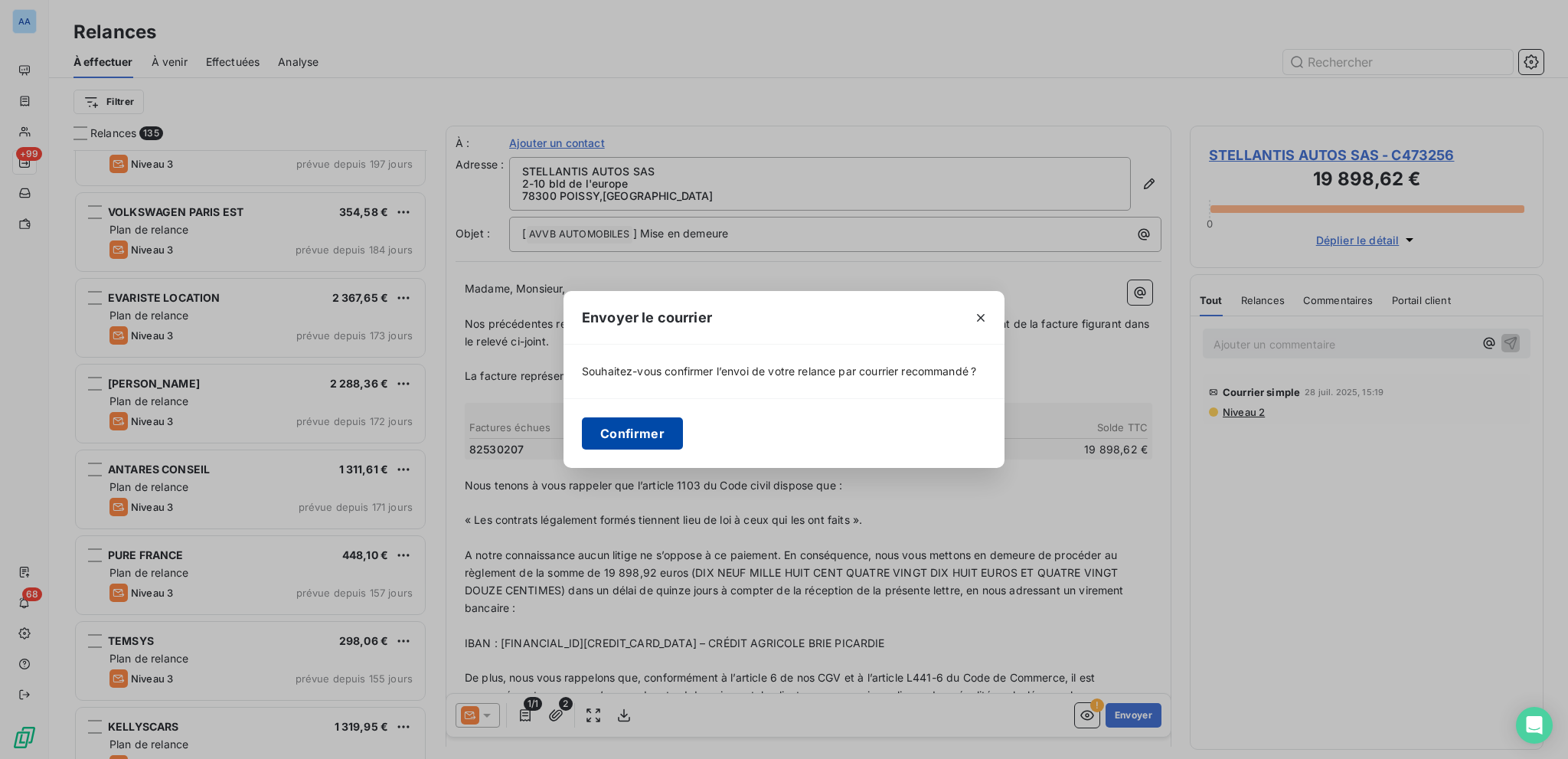
click at [671, 438] on button "Confirmer" at bounding box center [632, 434] width 101 height 32
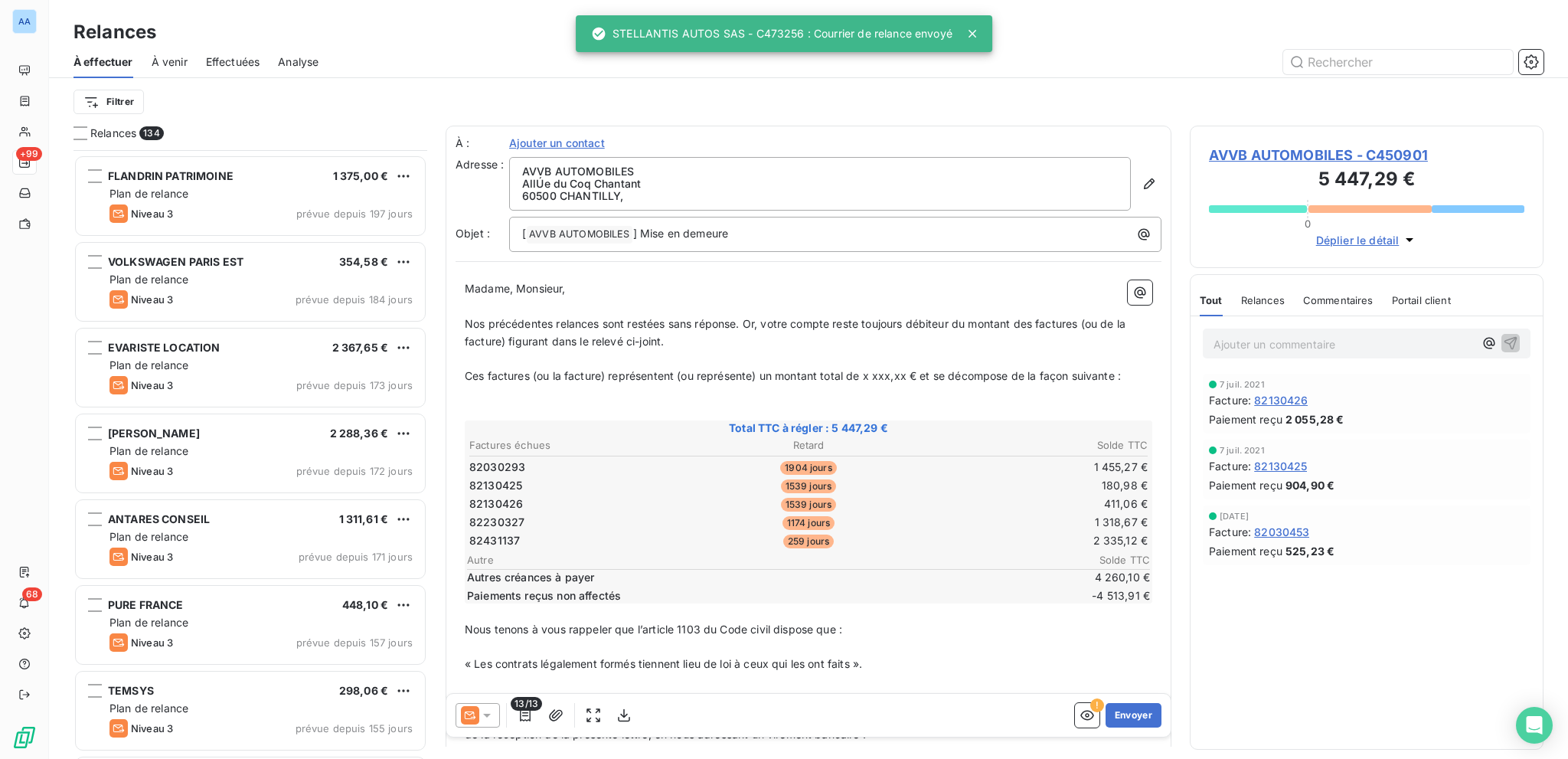
scroll to position [5973, 0]
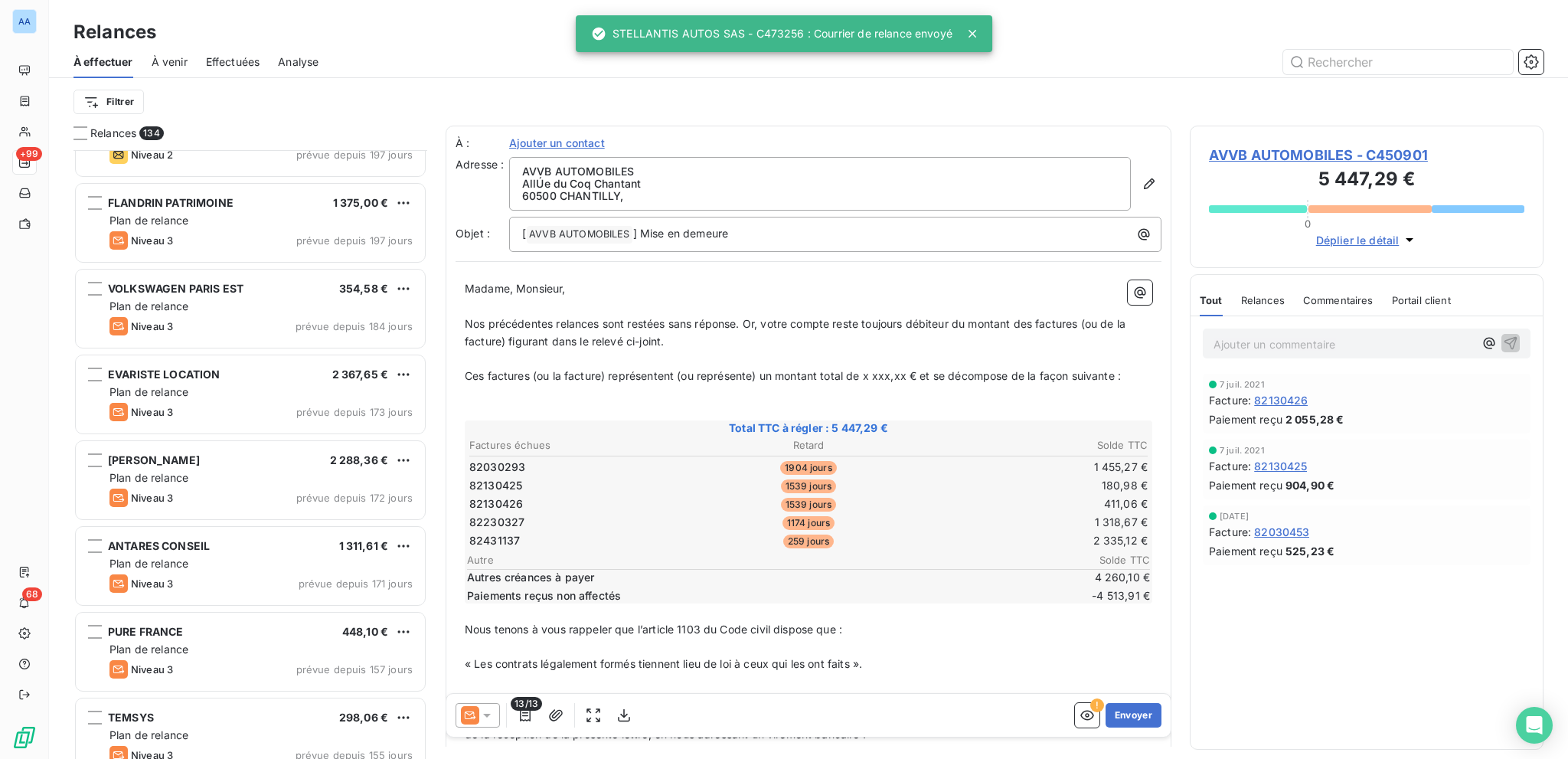
click at [244, 51] on div "Effectuées" at bounding box center [233, 62] width 54 height 32
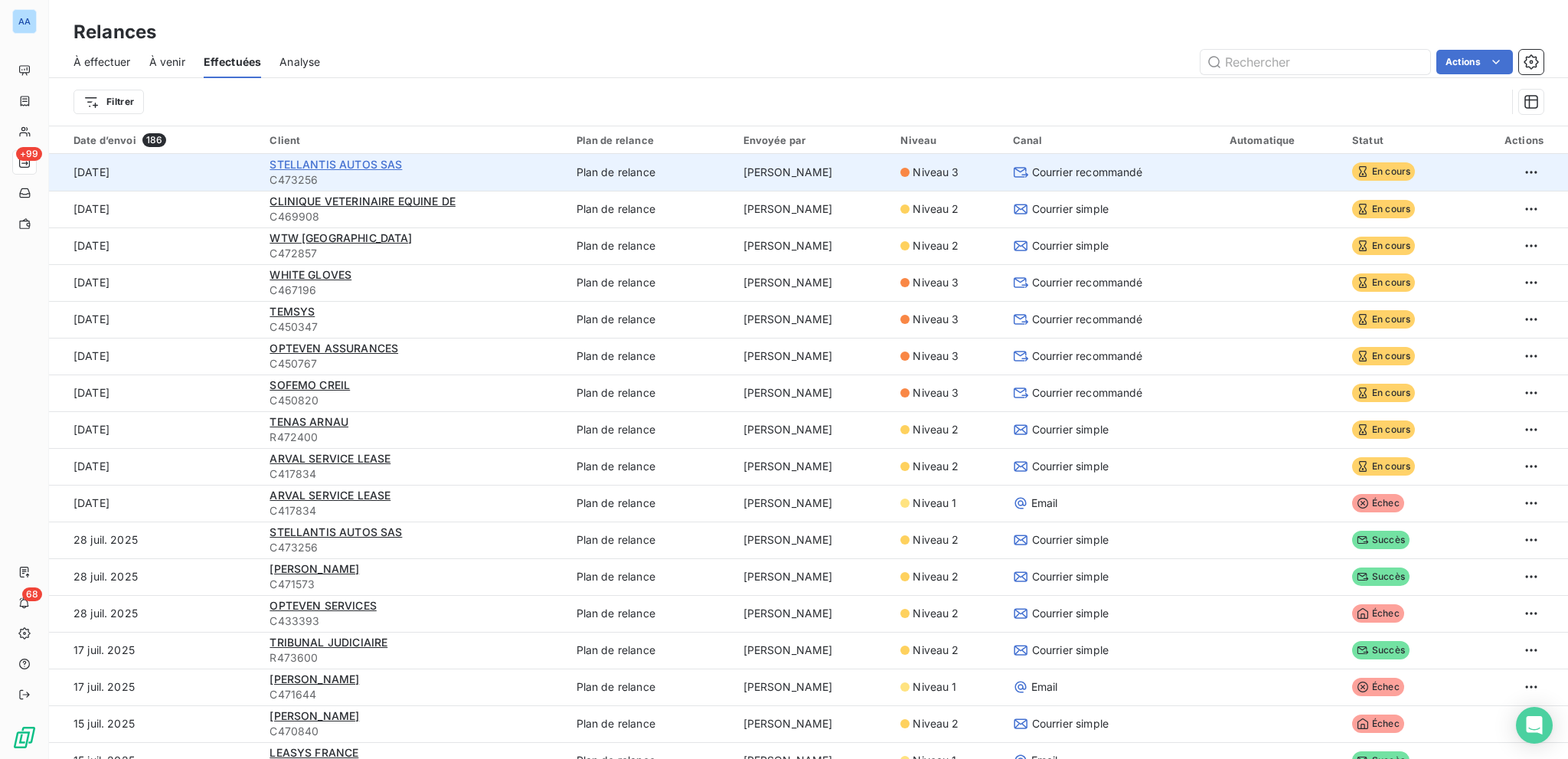
click at [380, 161] on span "STELLANTIS AUTOS SAS" at bounding box center [335, 164] width 132 height 13
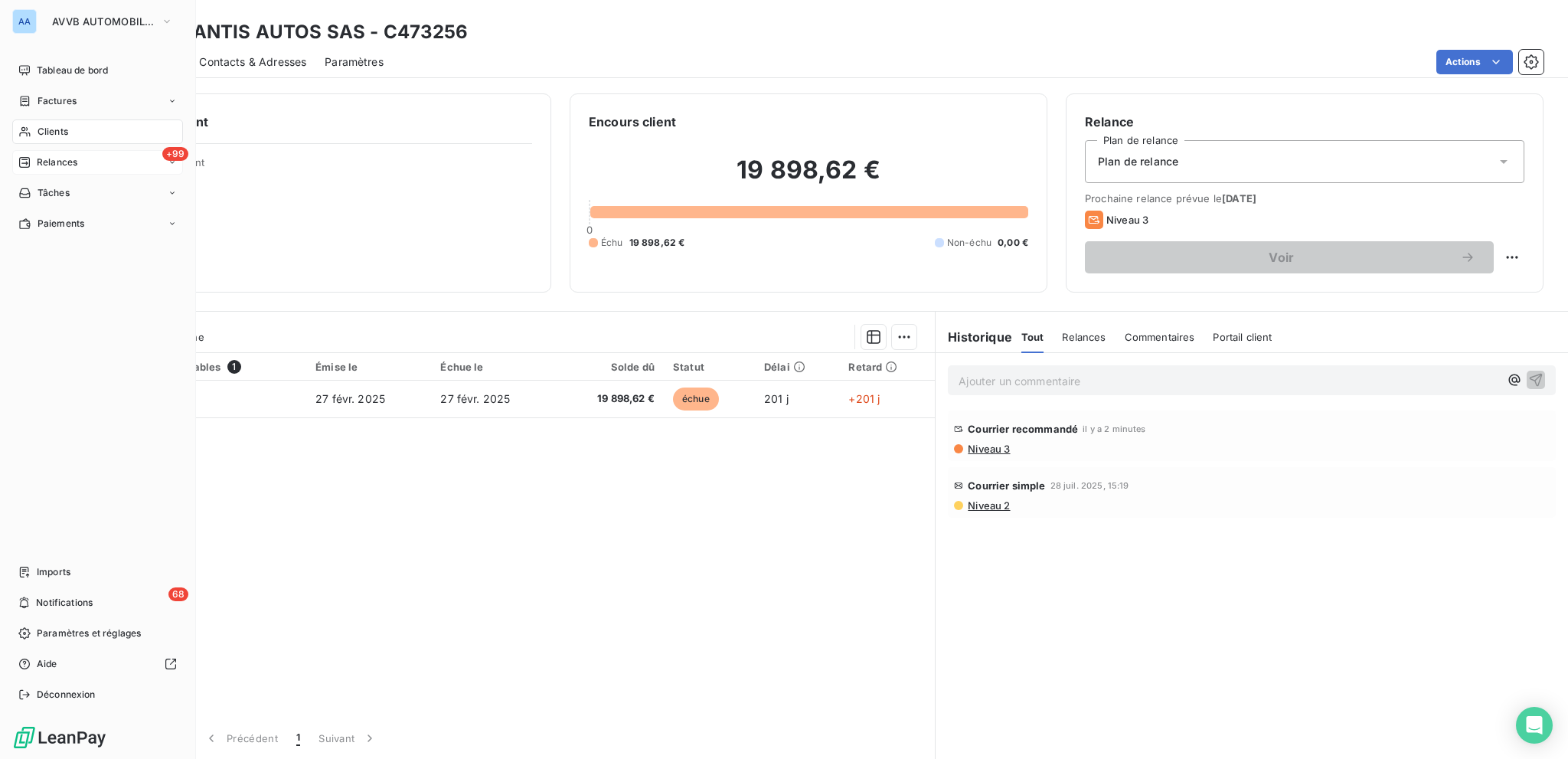
click at [52, 169] on div "+99 Relances" at bounding box center [97, 162] width 171 height 25
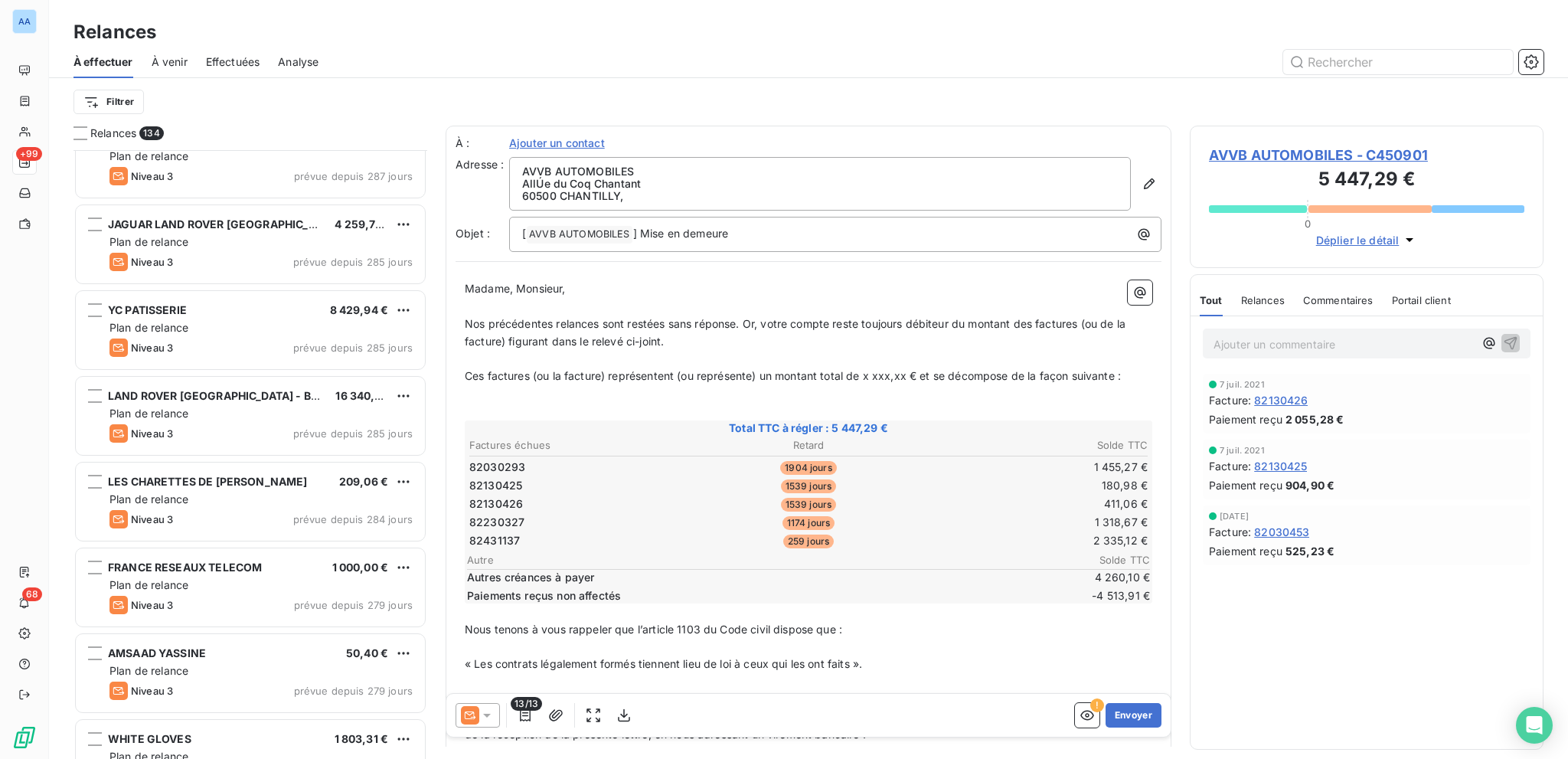
scroll to position [2450, 0]
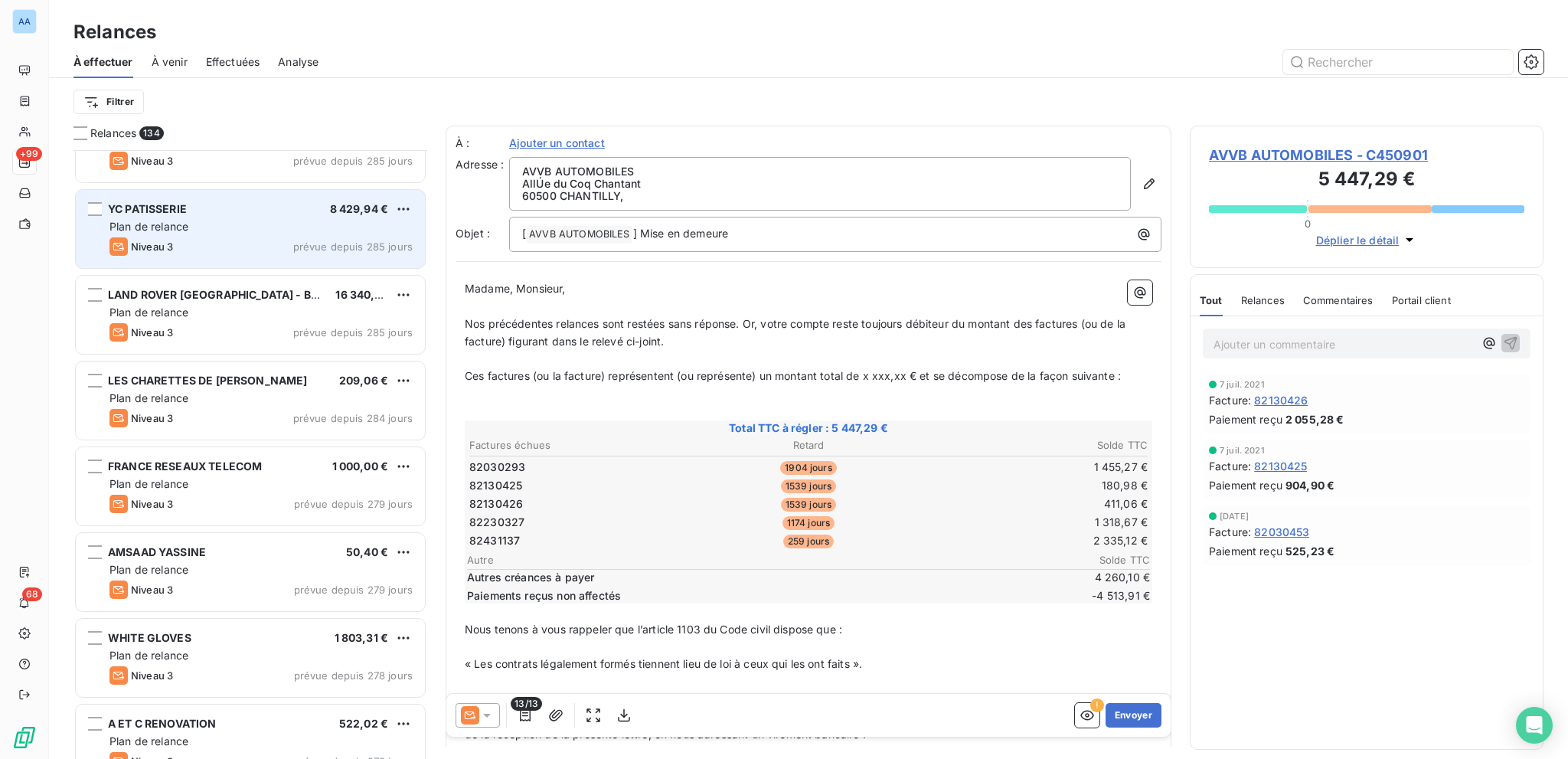
click at [221, 205] on div "YC PATISSERIE 8 429,94 €" at bounding box center [261, 209] width 303 height 14
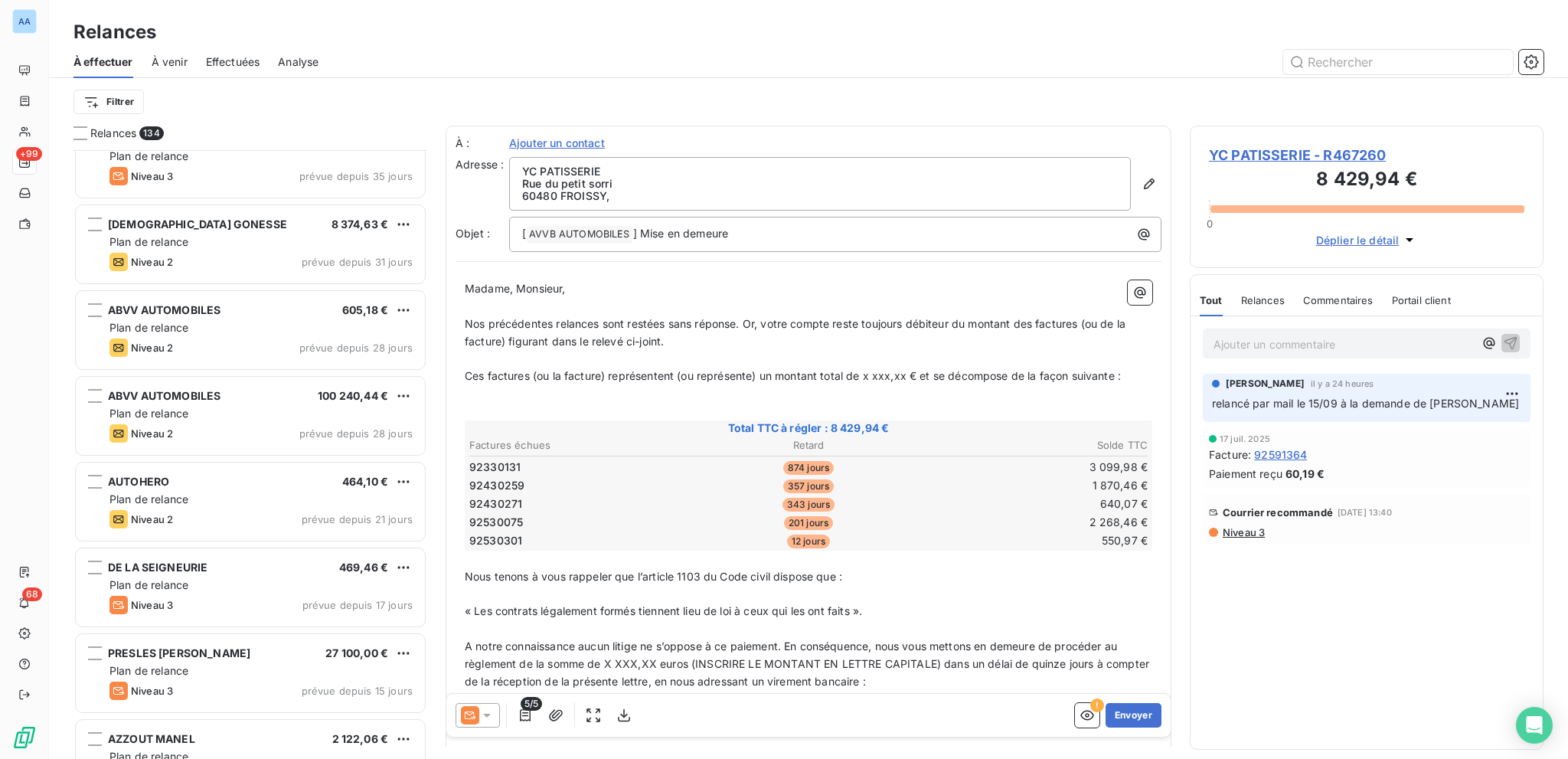
scroll to position [7811, 0]
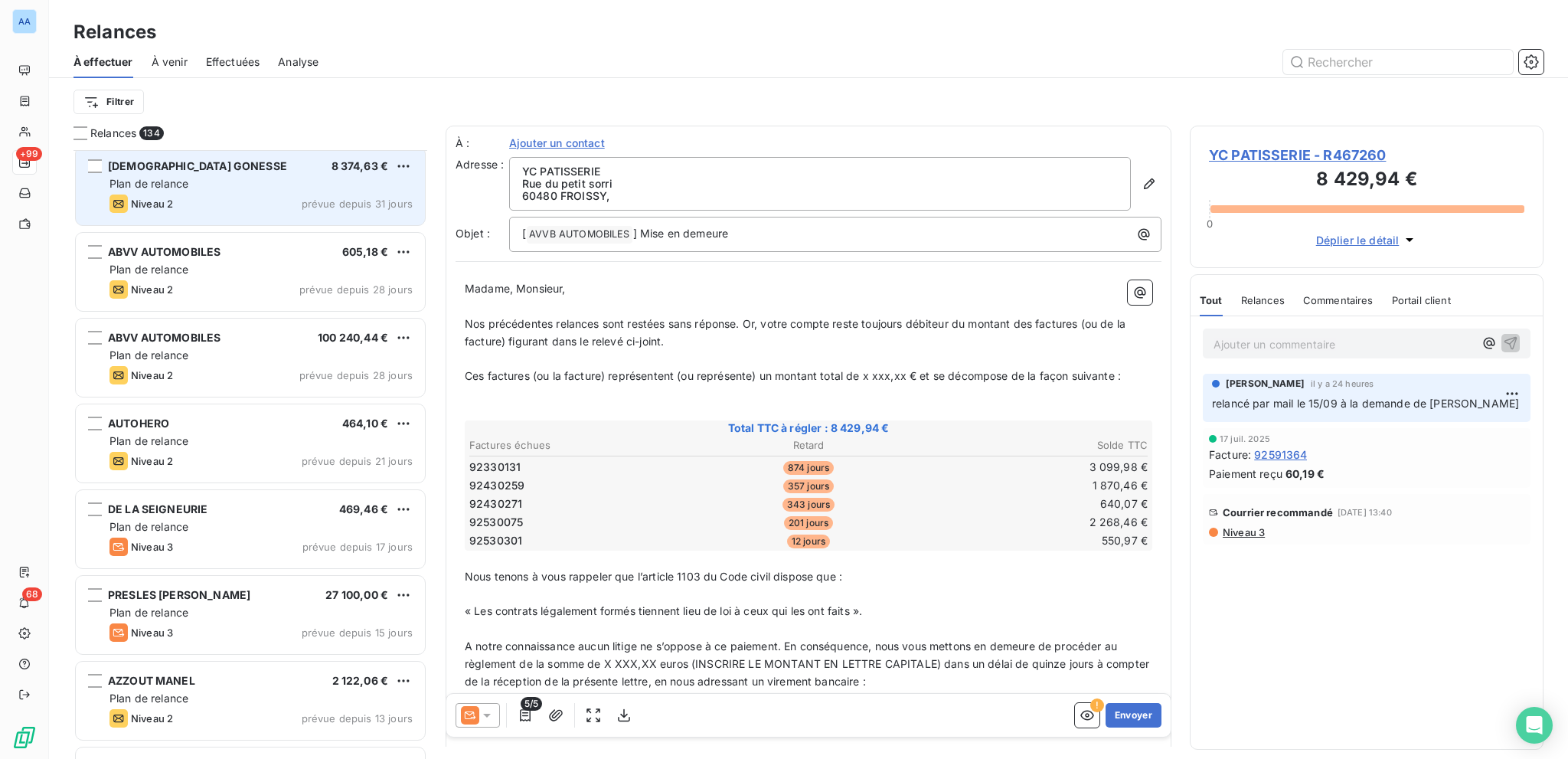
click at [265, 171] on div "ABVV GONESSE 8 374,63 €" at bounding box center [261, 166] width 303 height 14
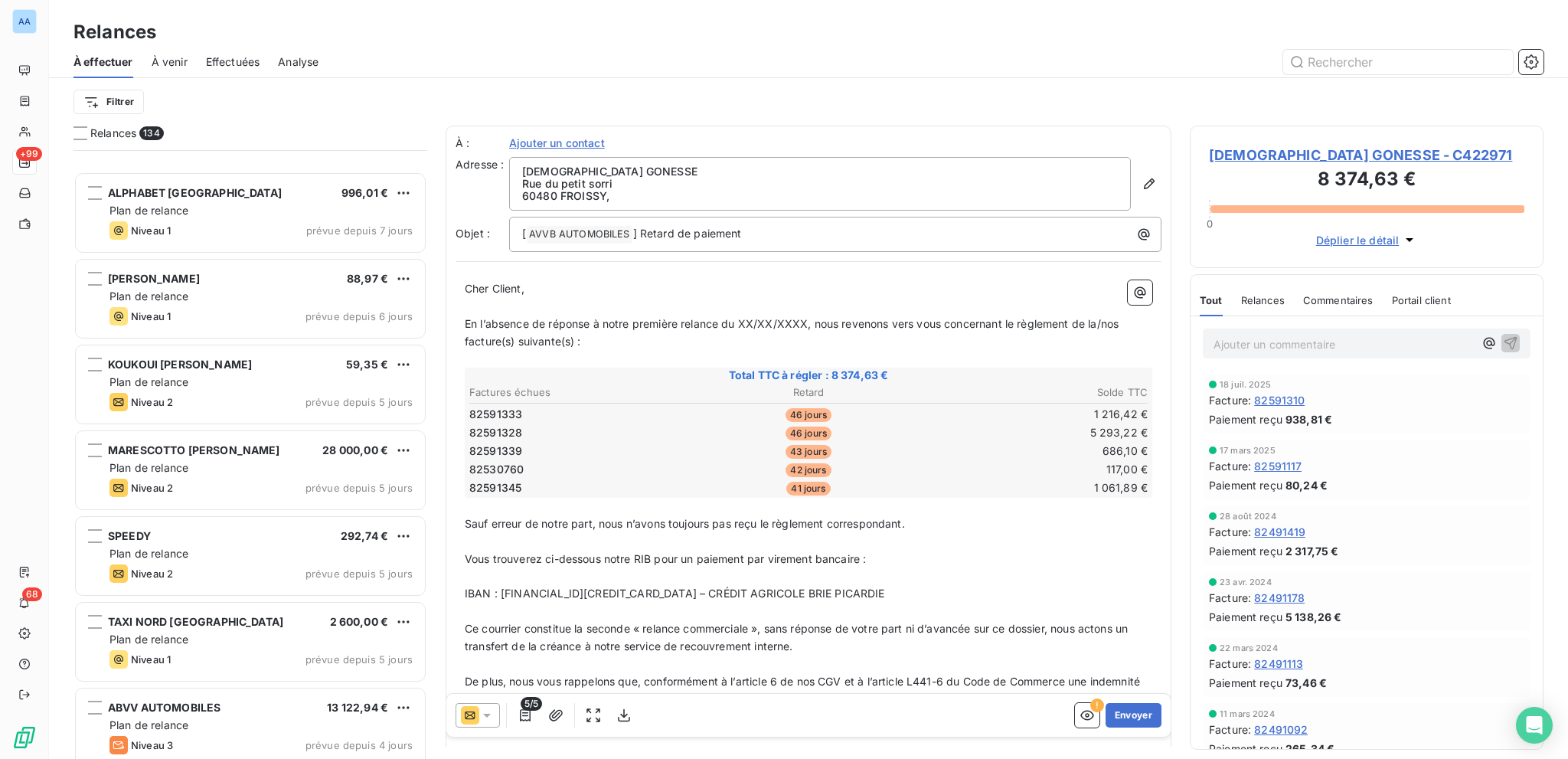
scroll to position [9189, 0]
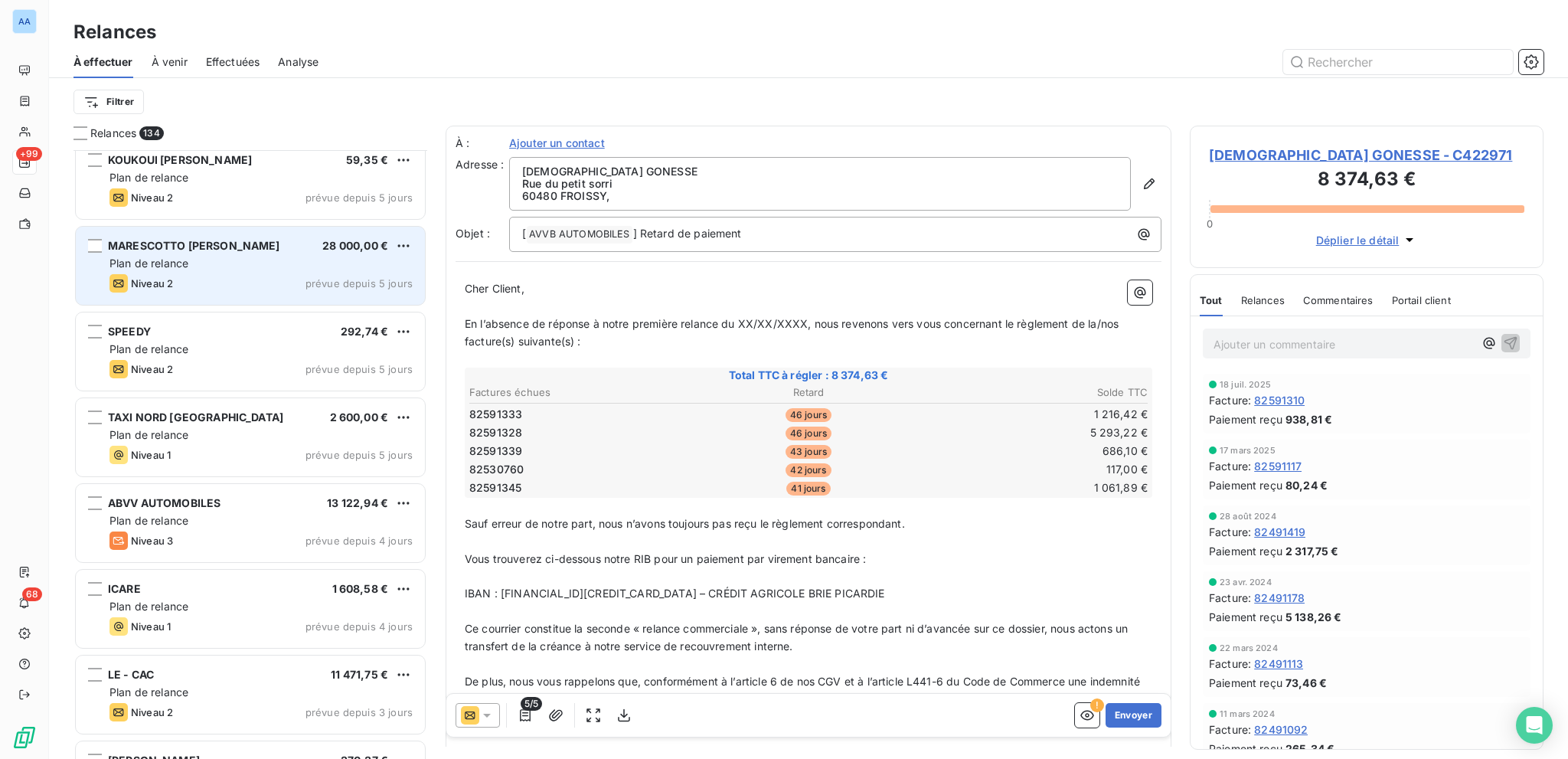
click at [245, 278] on div "Niveau 2 prévue depuis 5 jours" at bounding box center [261, 284] width 303 height 19
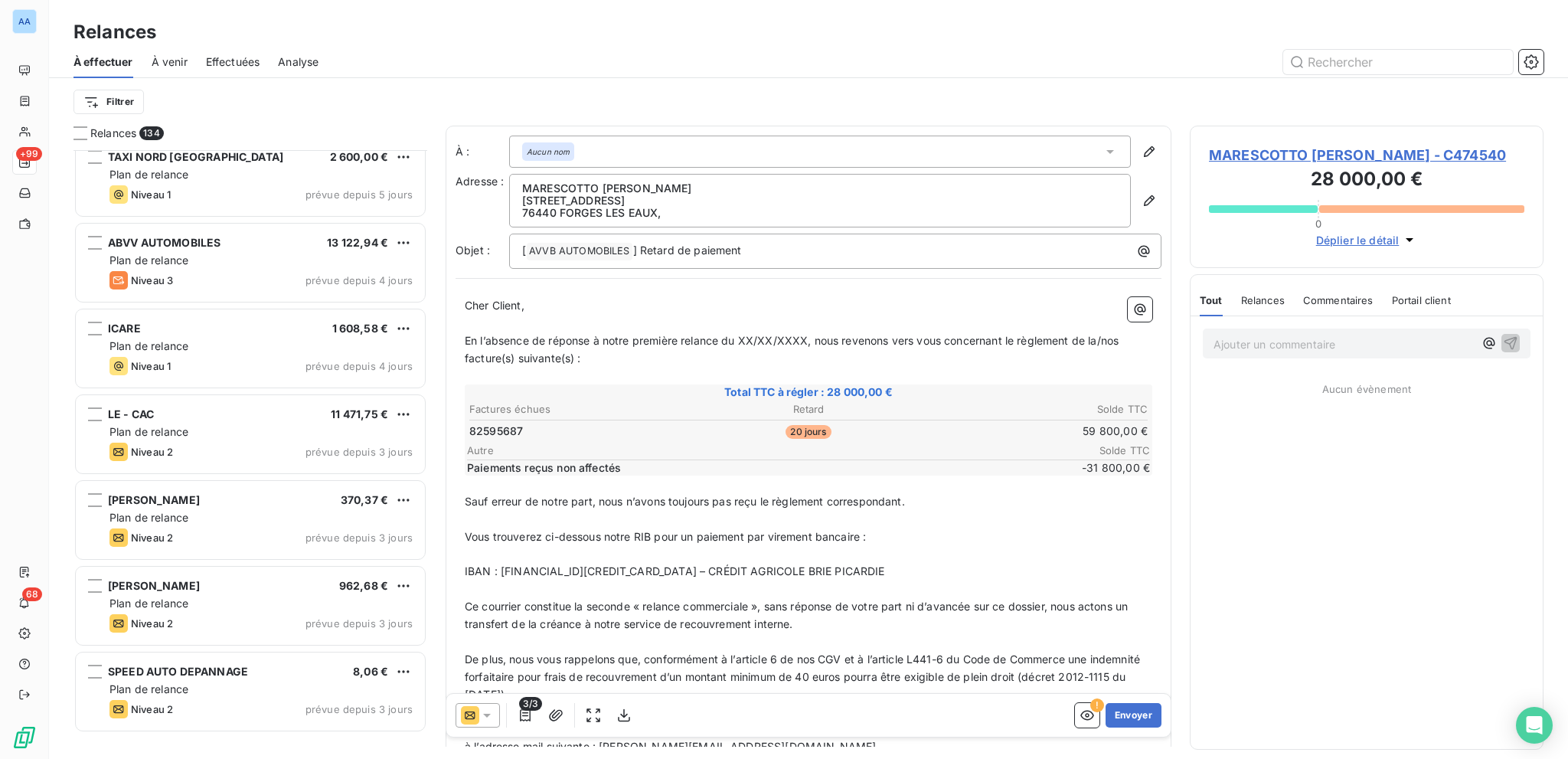
scroll to position [9199, 0]
